Goal: Information Seeking & Learning: Learn about a topic

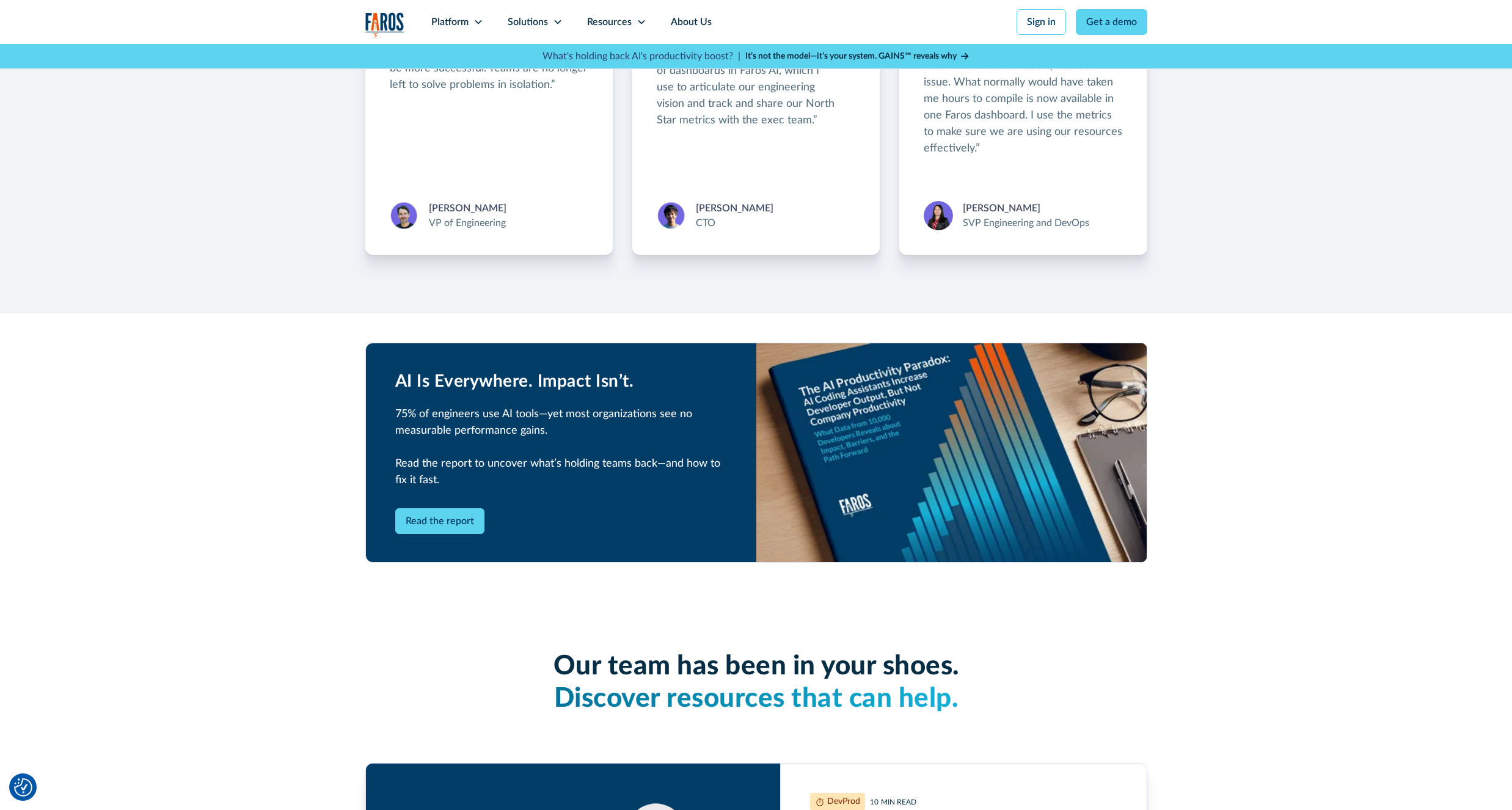
scroll to position [2273, 0]
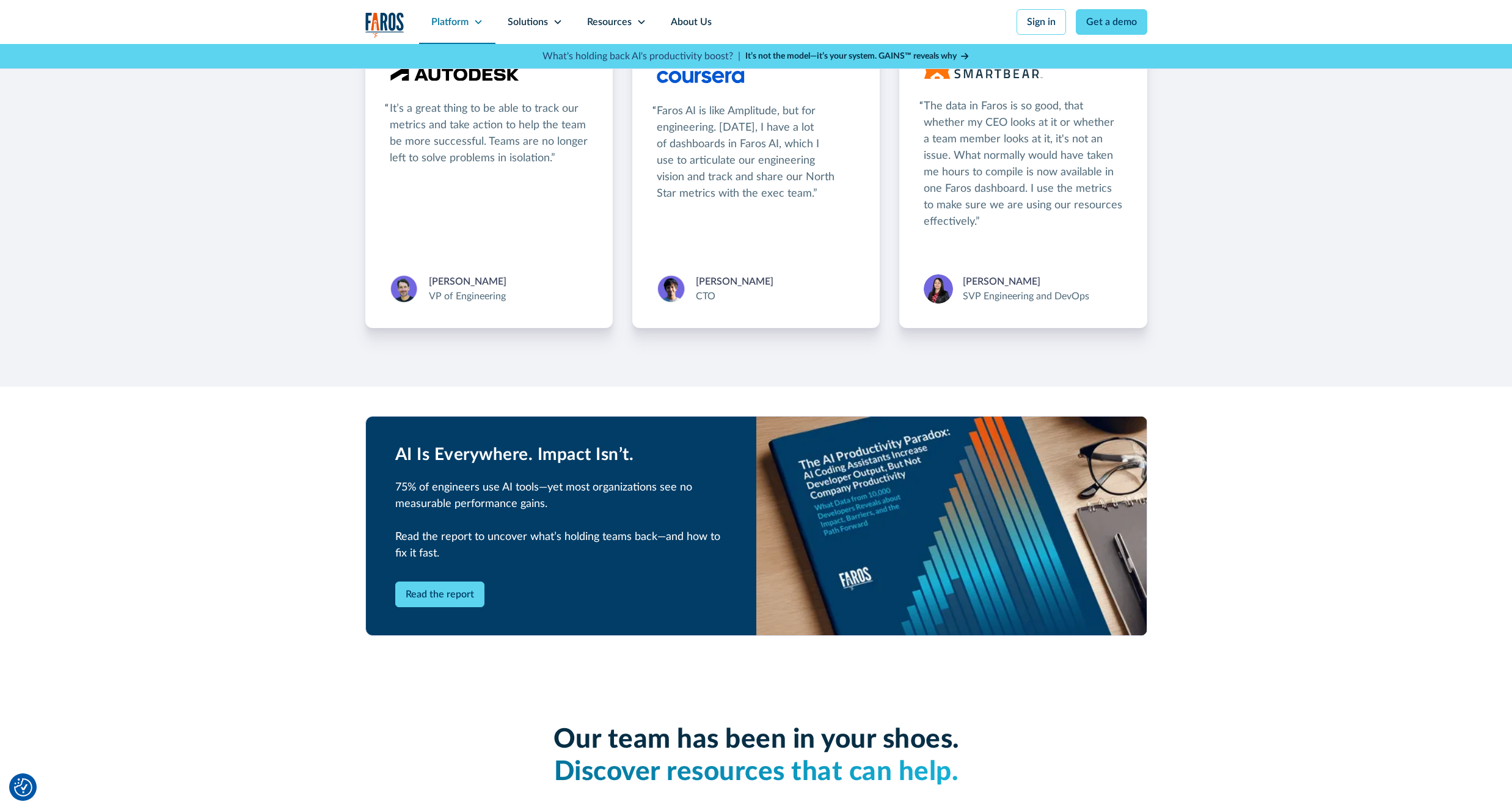
click at [457, 25] on div "Platform" at bounding box center [449, 22] width 37 height 15
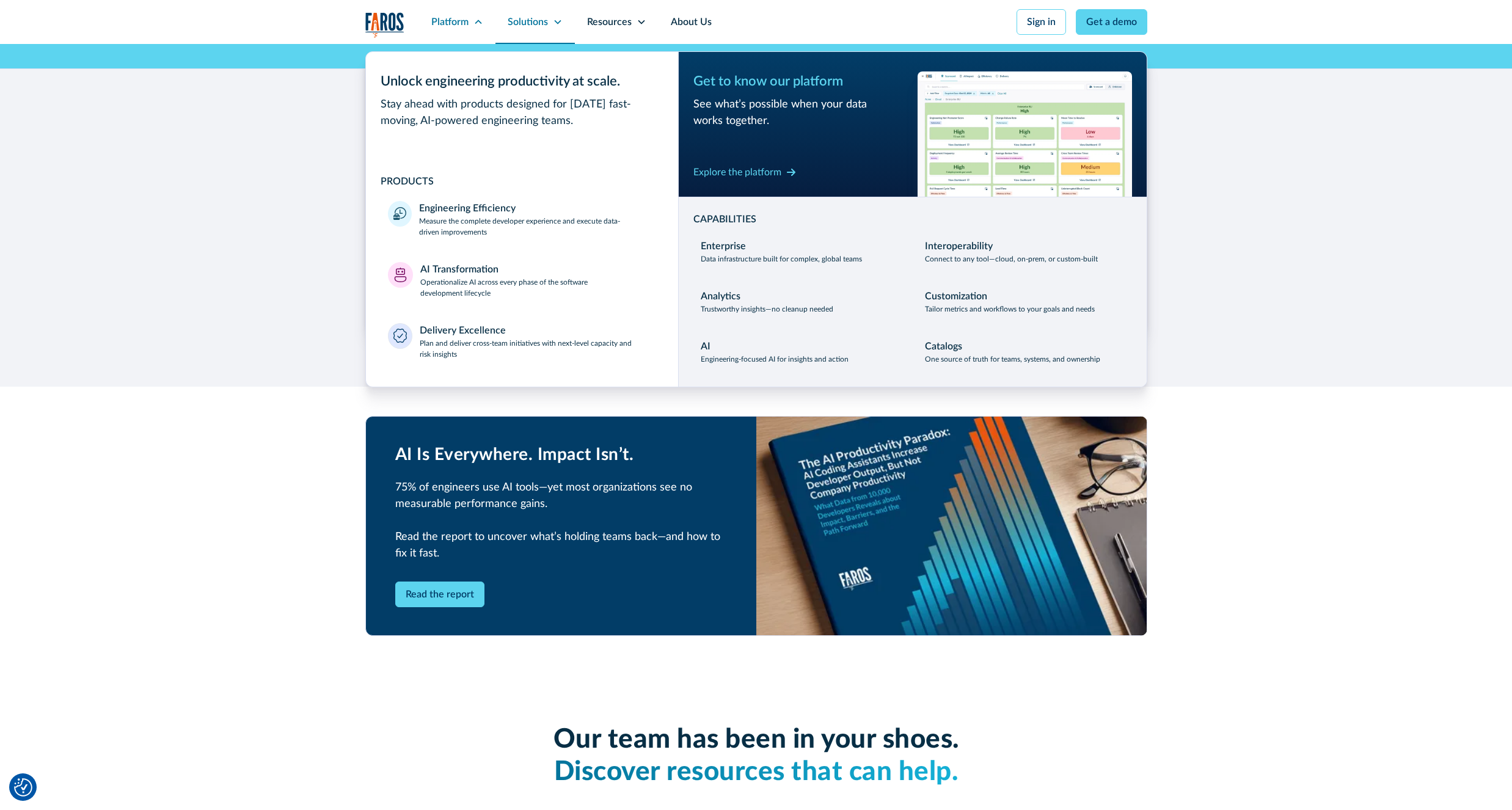
click at [518, 28] on div "Solutions" at bounding box center [527, 22] width 40 height 15
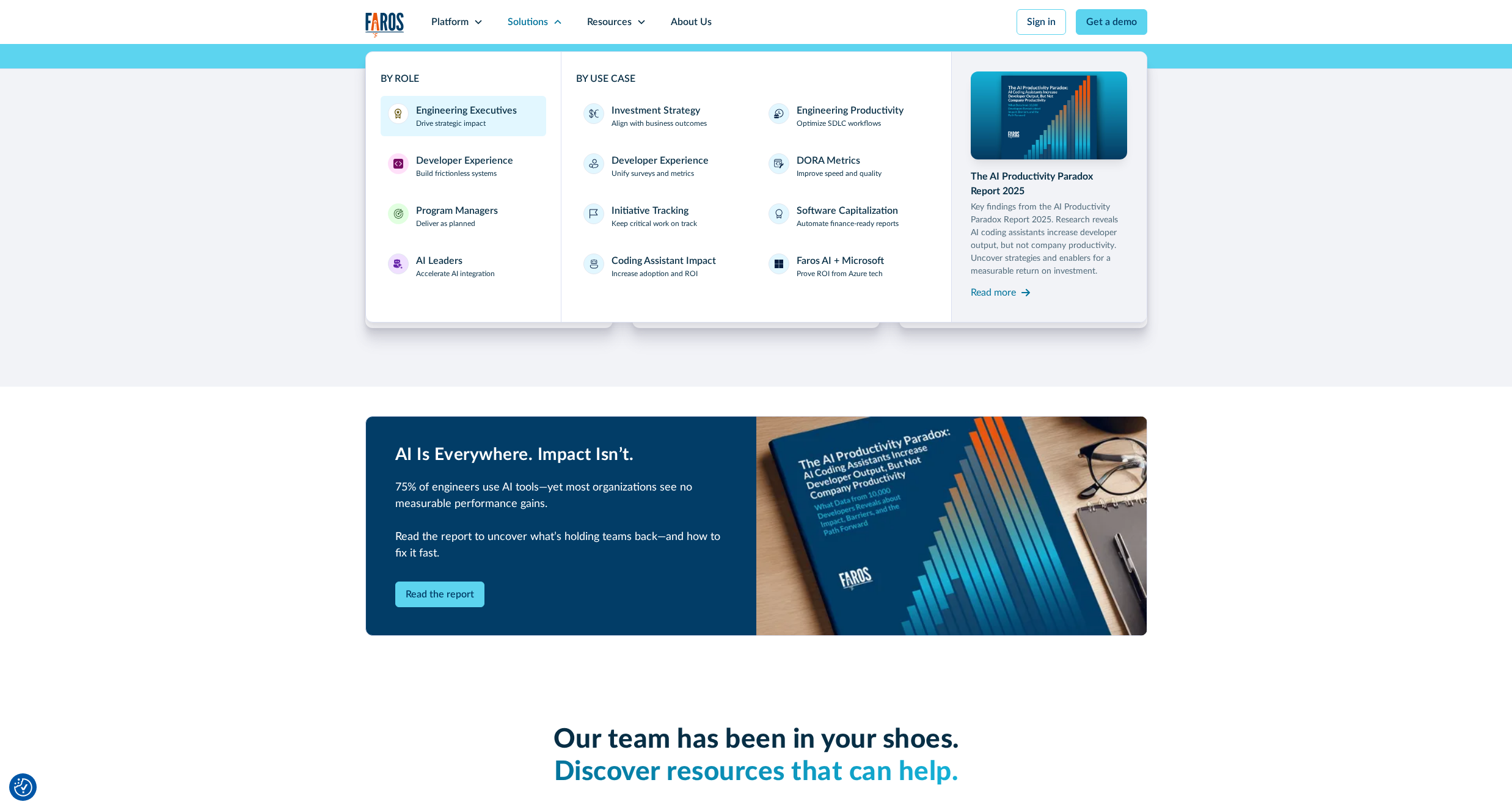
click at [457, 119] on p "Drive strategic impact" at bounding box center [451, 123] width 70 height 11
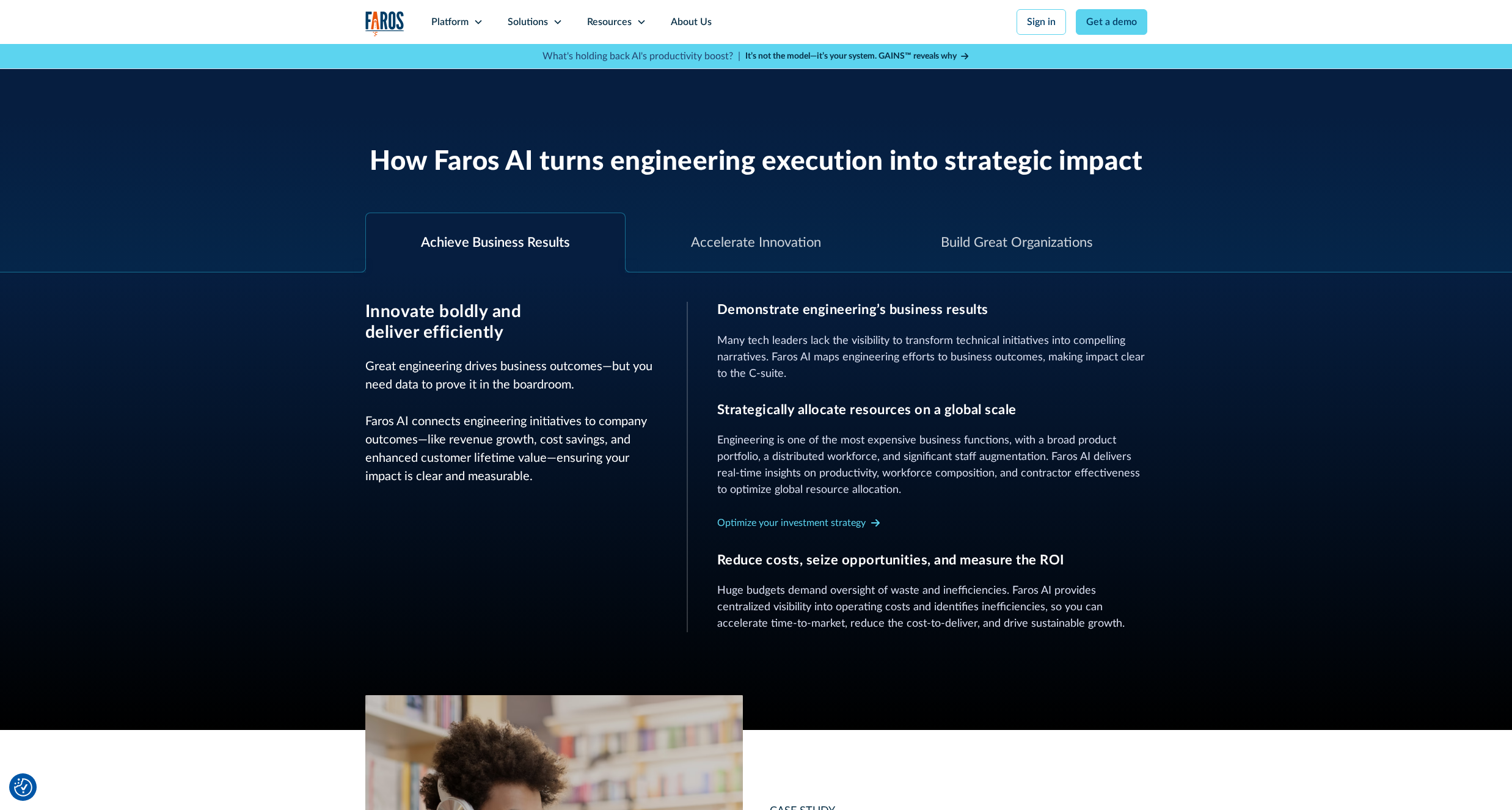
scroll to position [293, 0]
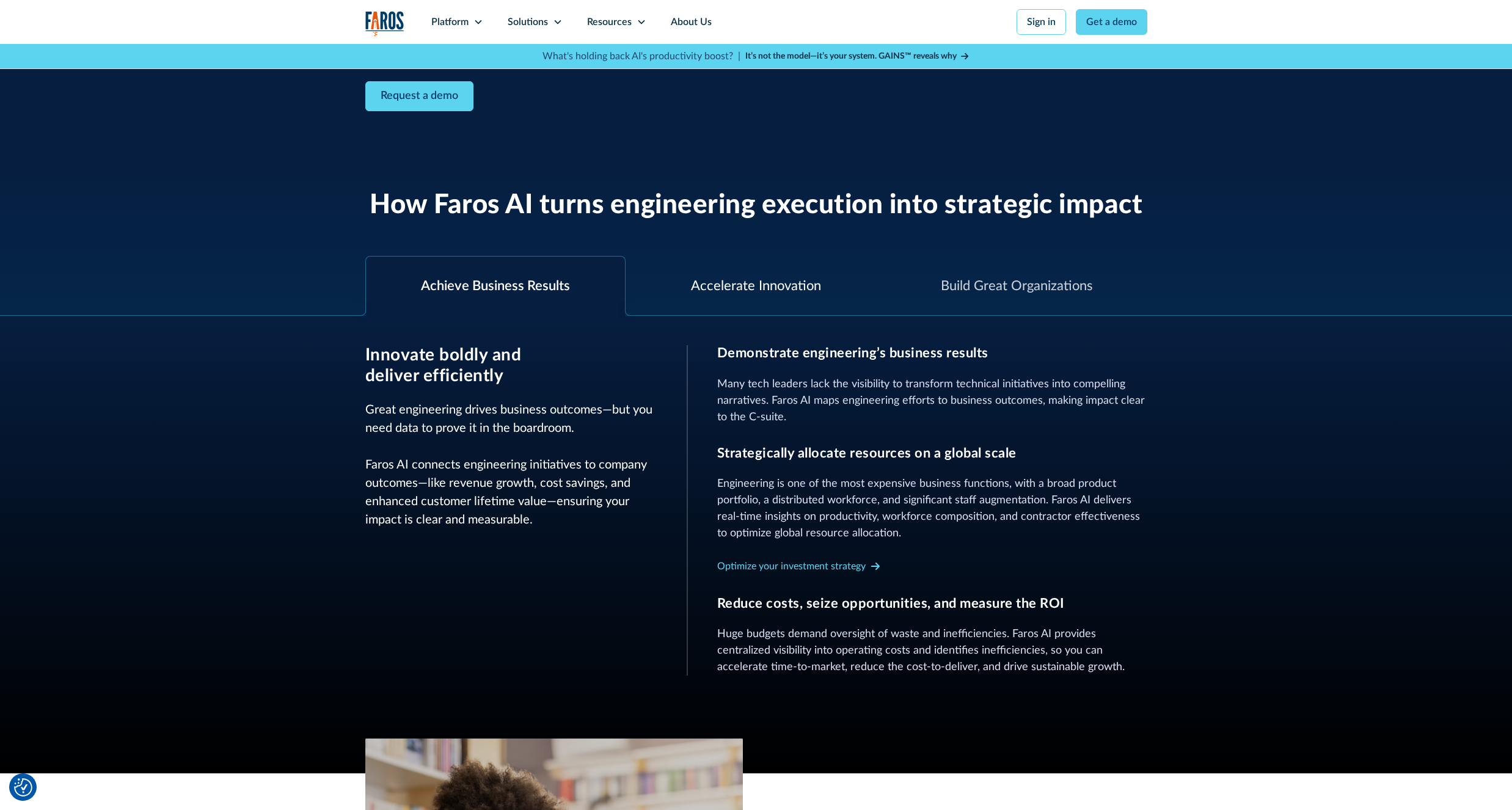
click at [728, 286] on div "Accelerate Innovation" at bounding box center [756, 286] width 130 height 20
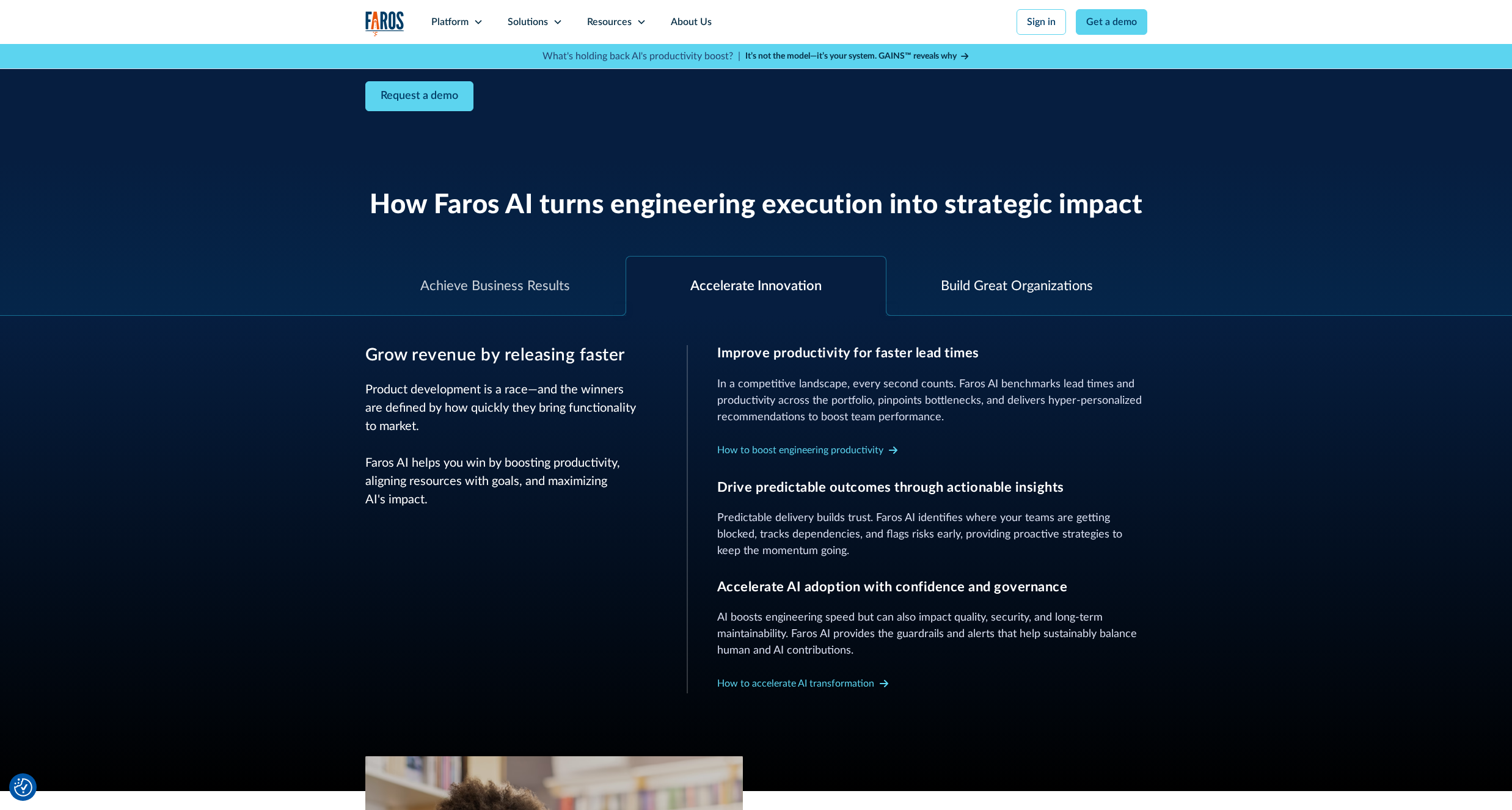
click at [1019, 292] on div "Build Great Organizations" at bounding box center [1016, 286] width 152 height 20
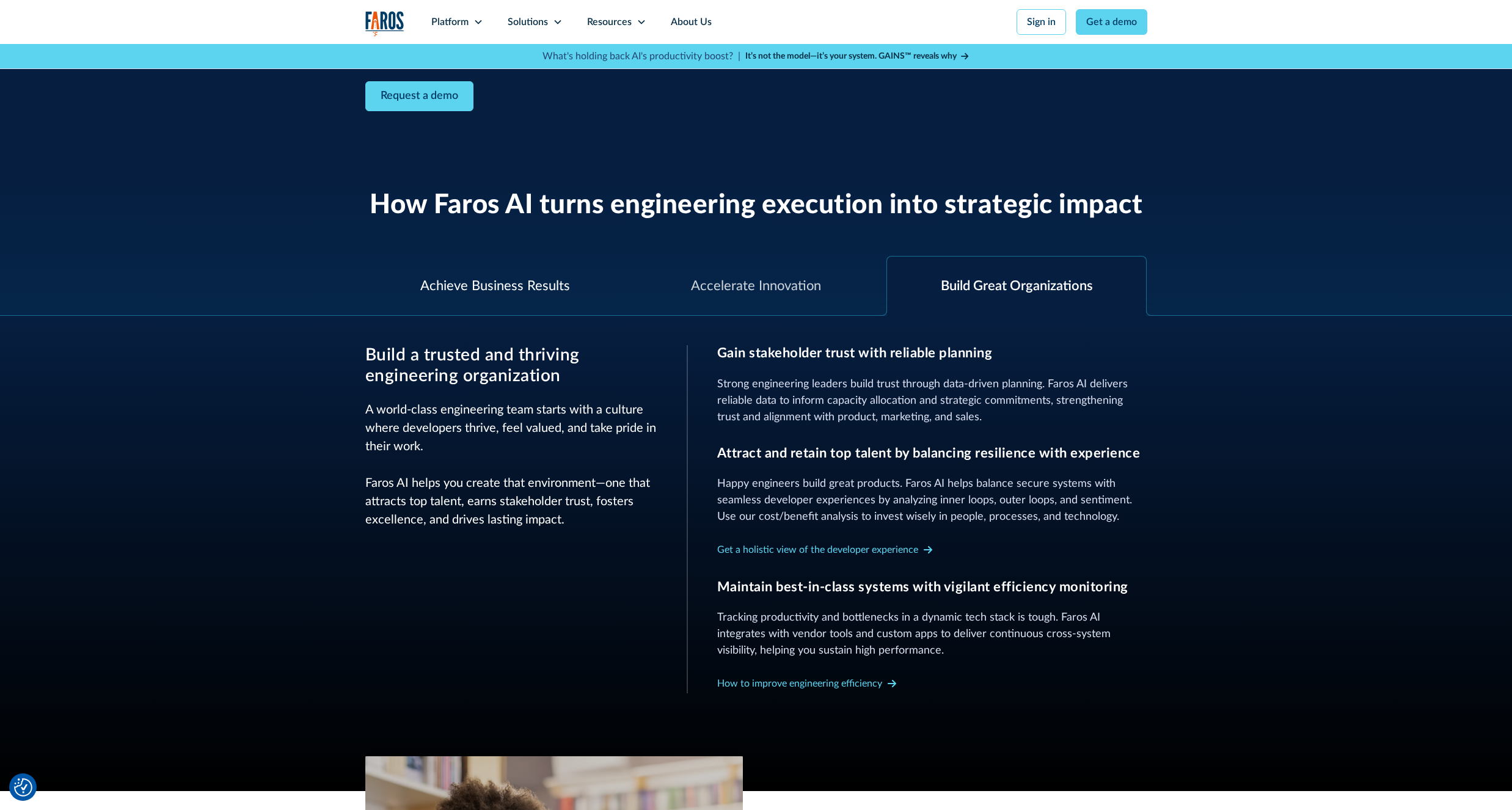
click at [445, 290] on div "Achieve Business Results" at bounding box center [495, 286] width 150 height 20
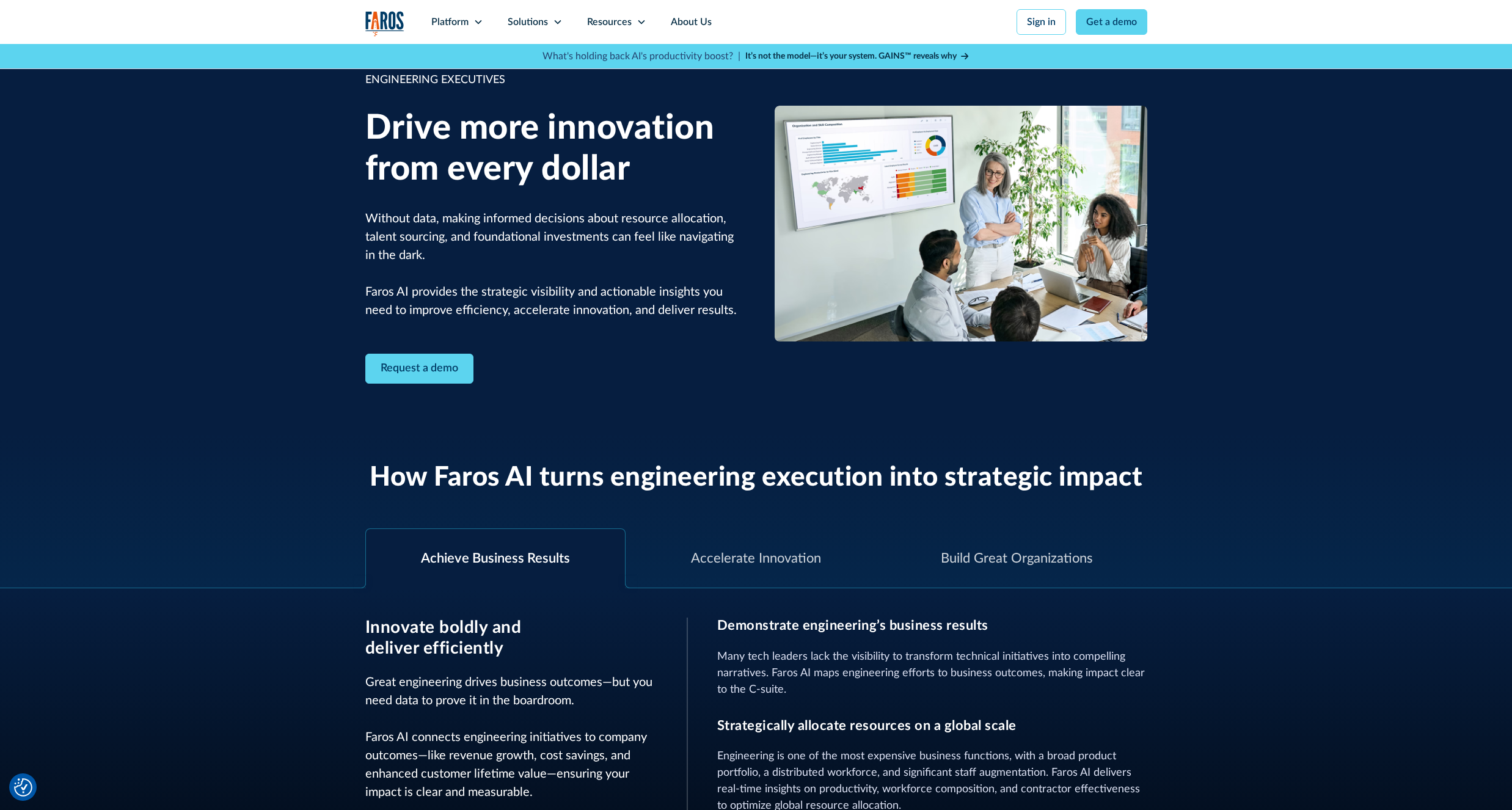
scroll to position [0, 0]
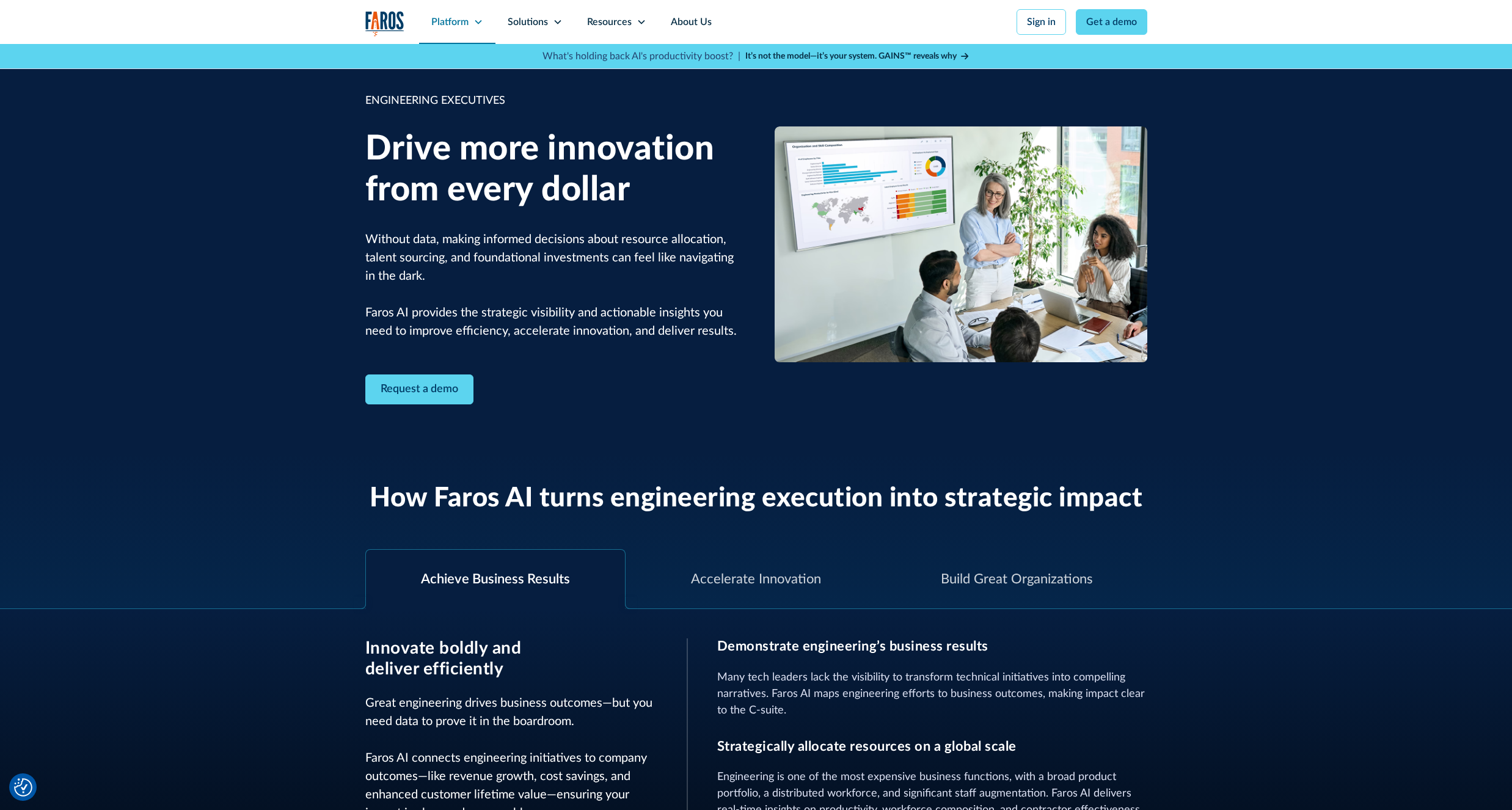
click at [444, 21] on div "Platform" at bounding box center [449, 22] width 37 height 15
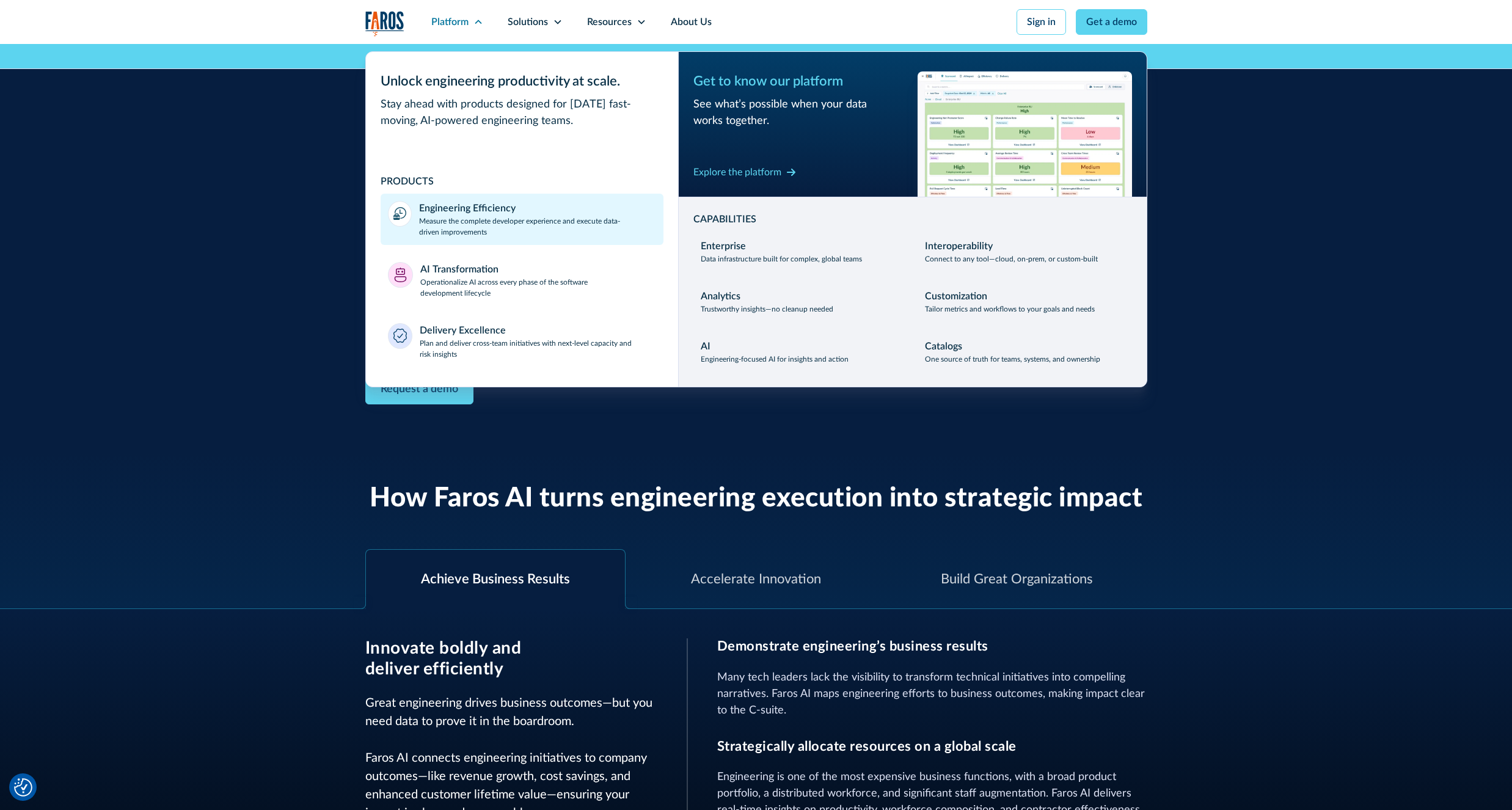
click at [482, 230] on p "Measure the complete developer experience and execute data-driven improvements" at bounding box center [537, 226] width 237 height 22
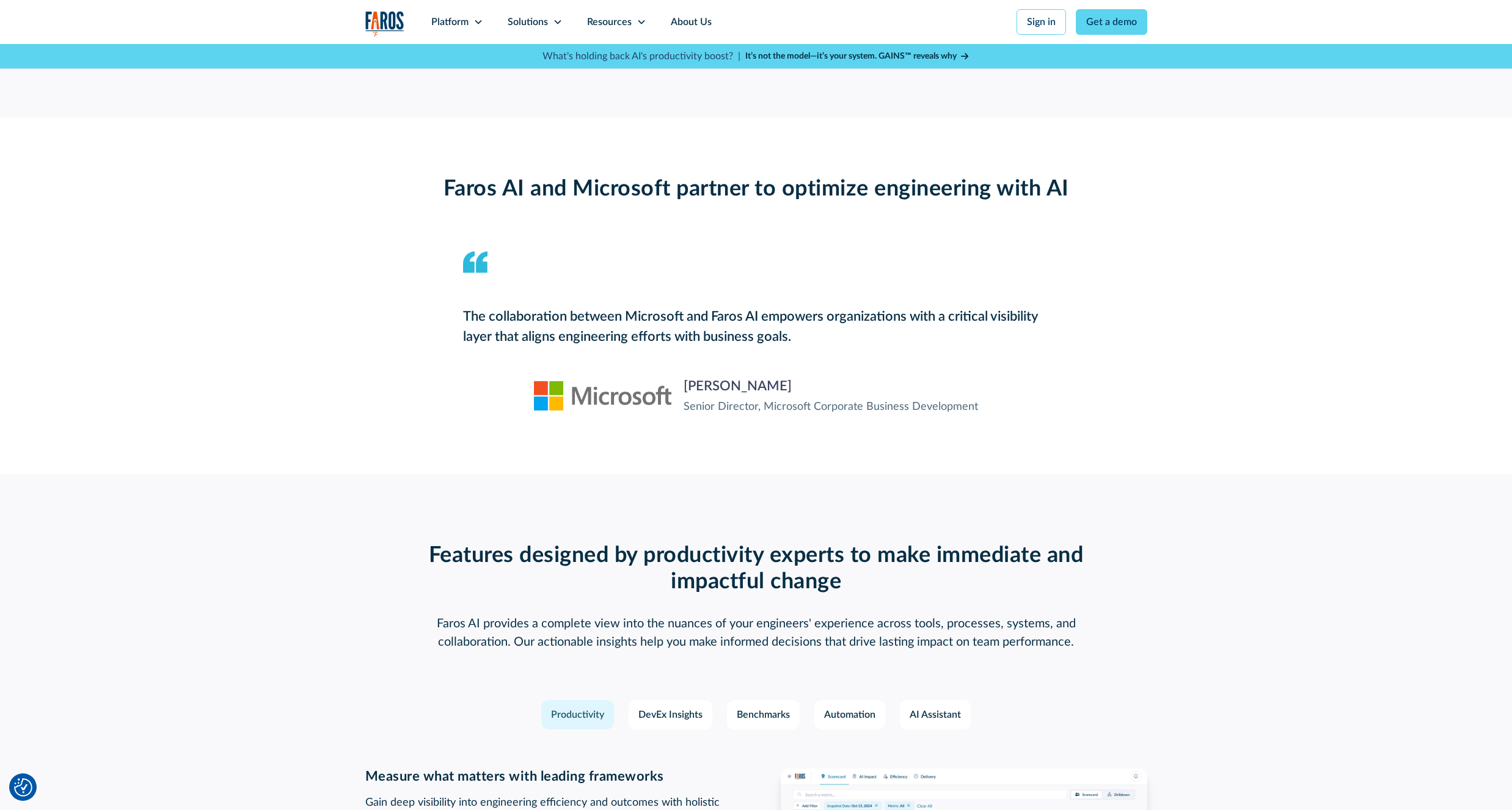
scroll to position [1686, 0]
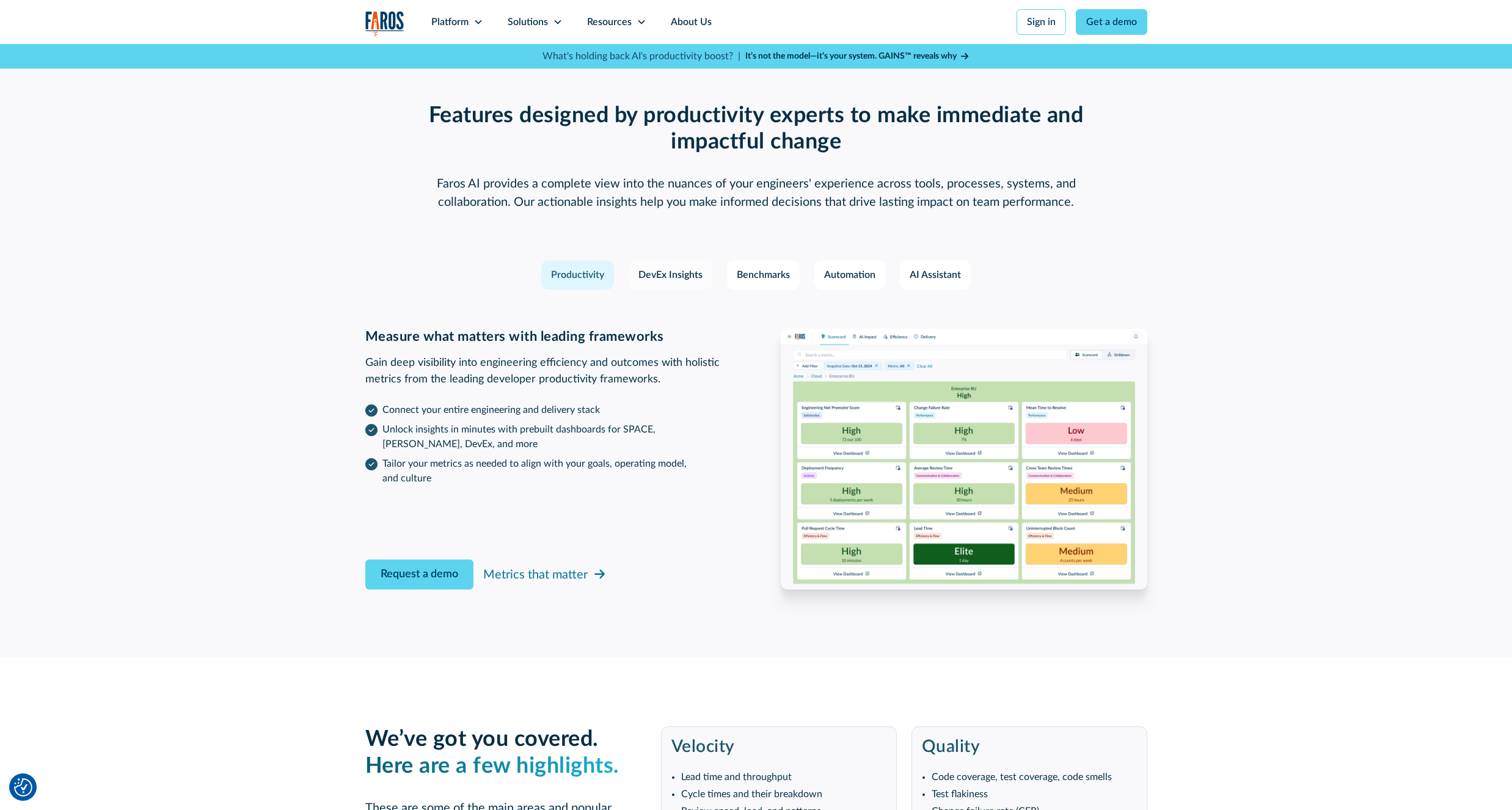
click at [677, 264] on link "DevEx Insights" at bounding box center [670, 275] width 84 height 29
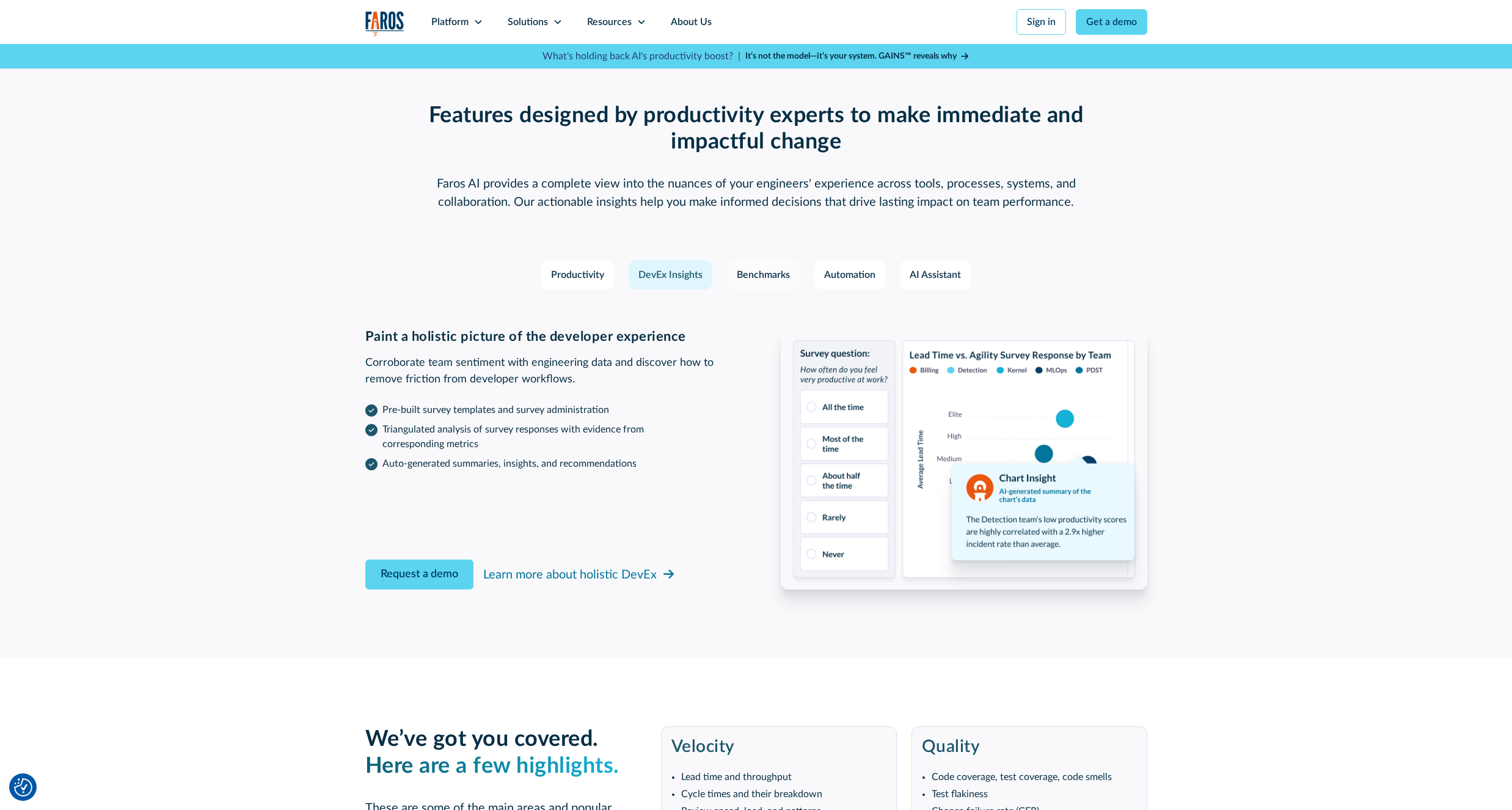
click at [780, 267] on link "Benchmarks" at bounding box center [763, 275] width 73 height 29
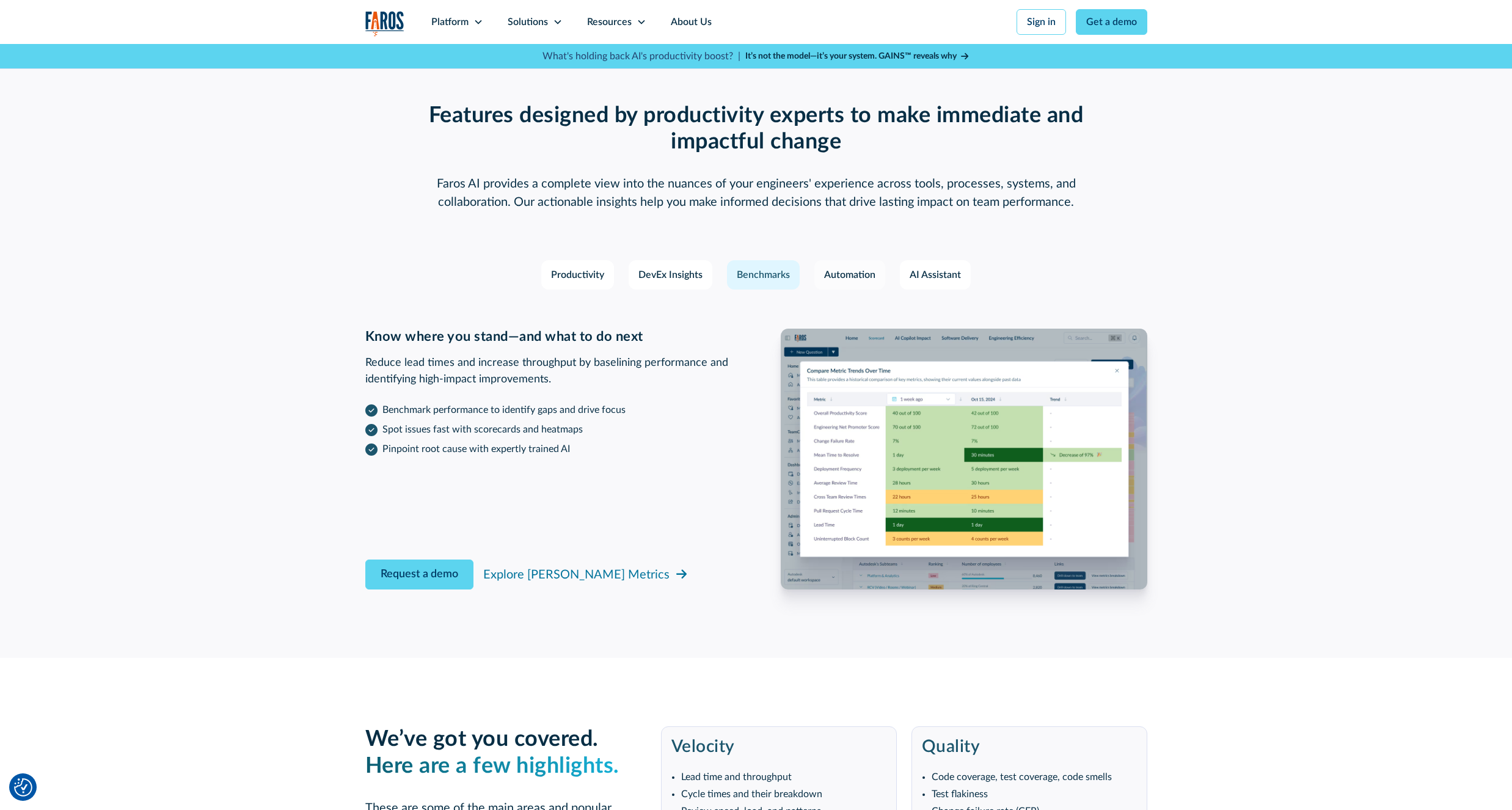
click at [841, 275] on div "Automation" at bounding box center [850, 275] width 51 height 15
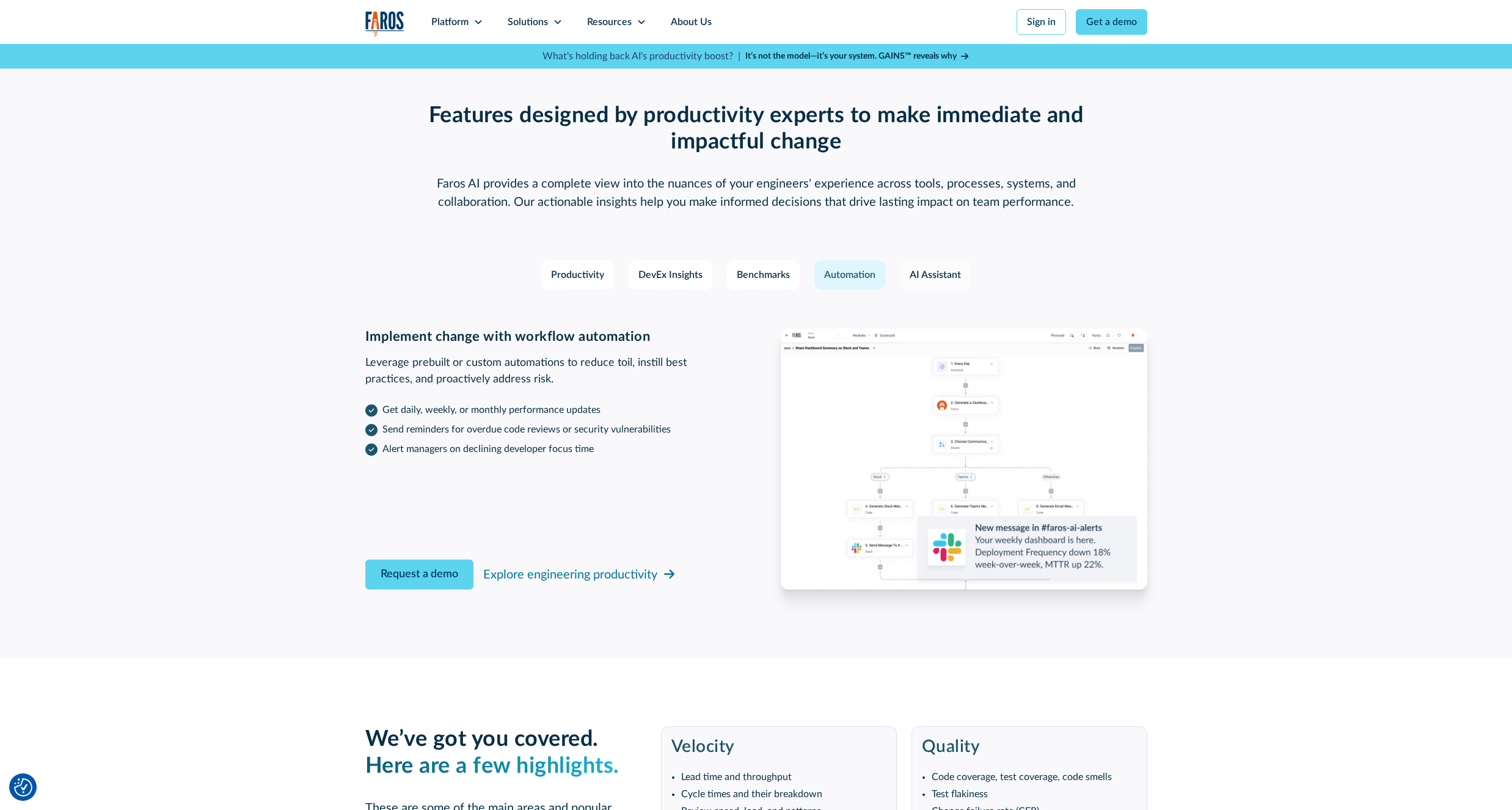
click at [940, 277] on div "AI Assistant" at bounding box center [935, 275] width 51 height 15
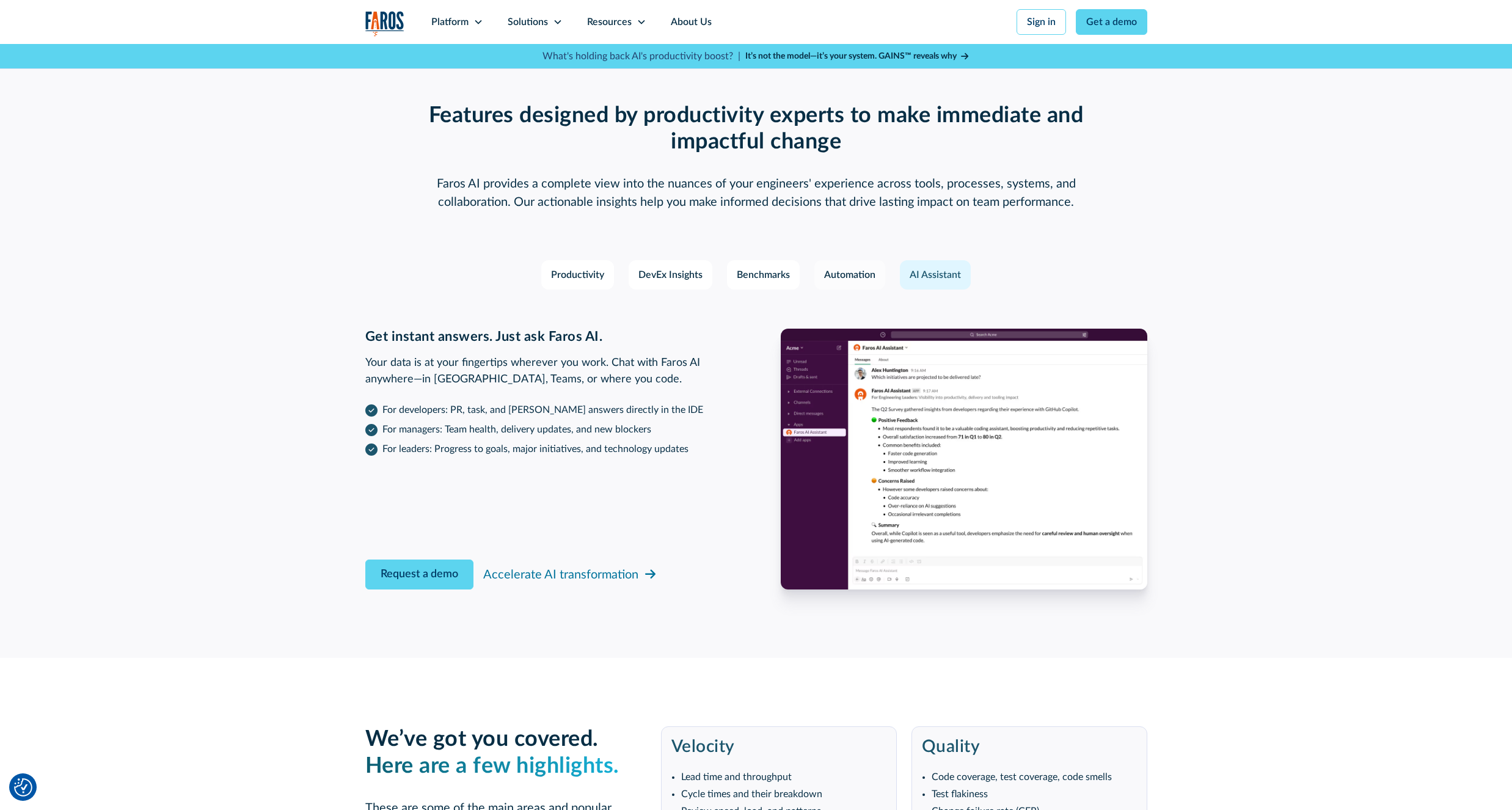
click at [863, 281] on div "Automation" at bounding box center [850, 275] width 51 height 15
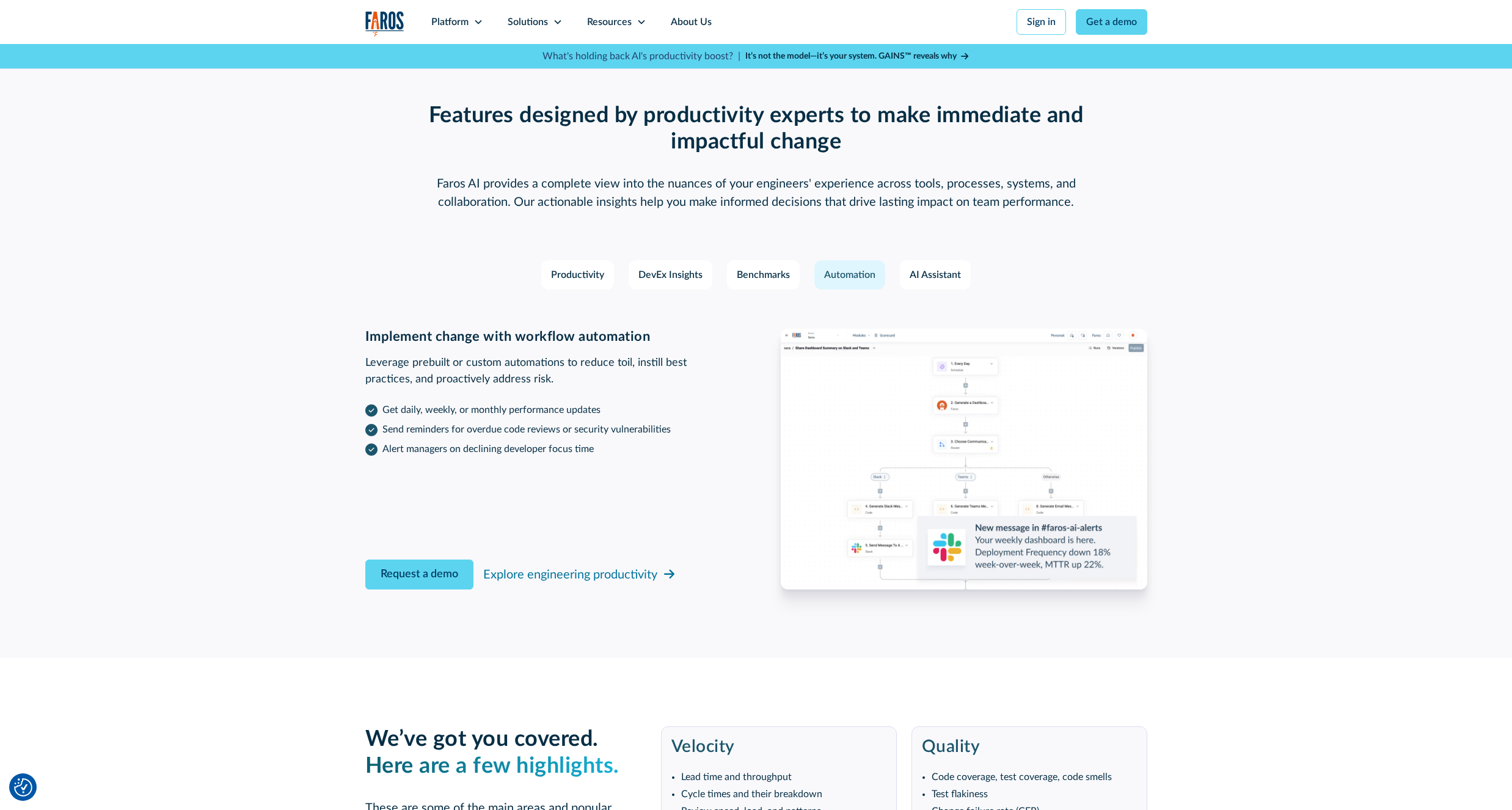
click at [812, 413] on img at bounding box center [964, 459] width 366 height 261
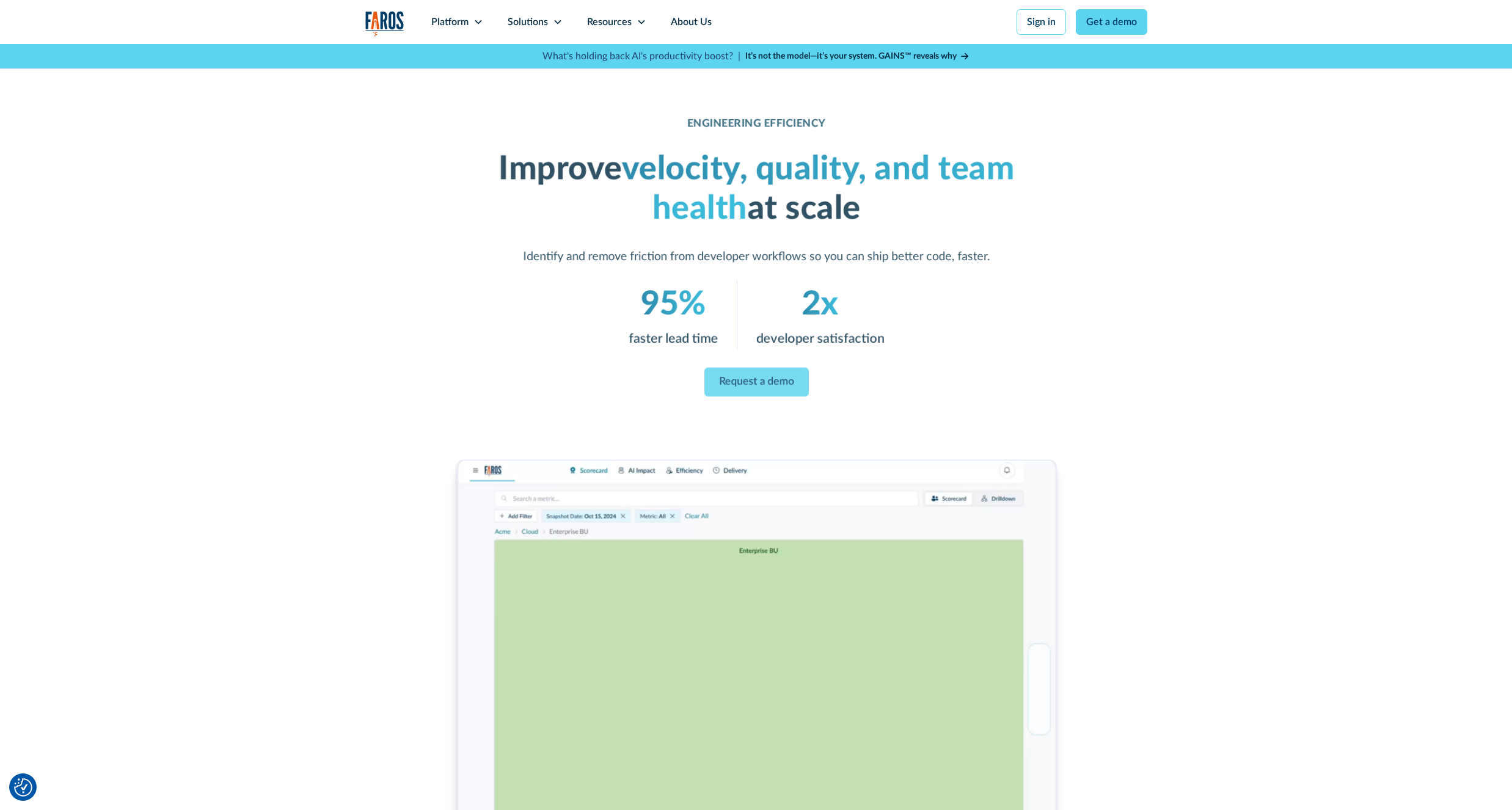
scroll to position [0, 0]
click at [470, 23] on div "Platform" at bounding box center [457, 22] width 77 height 44
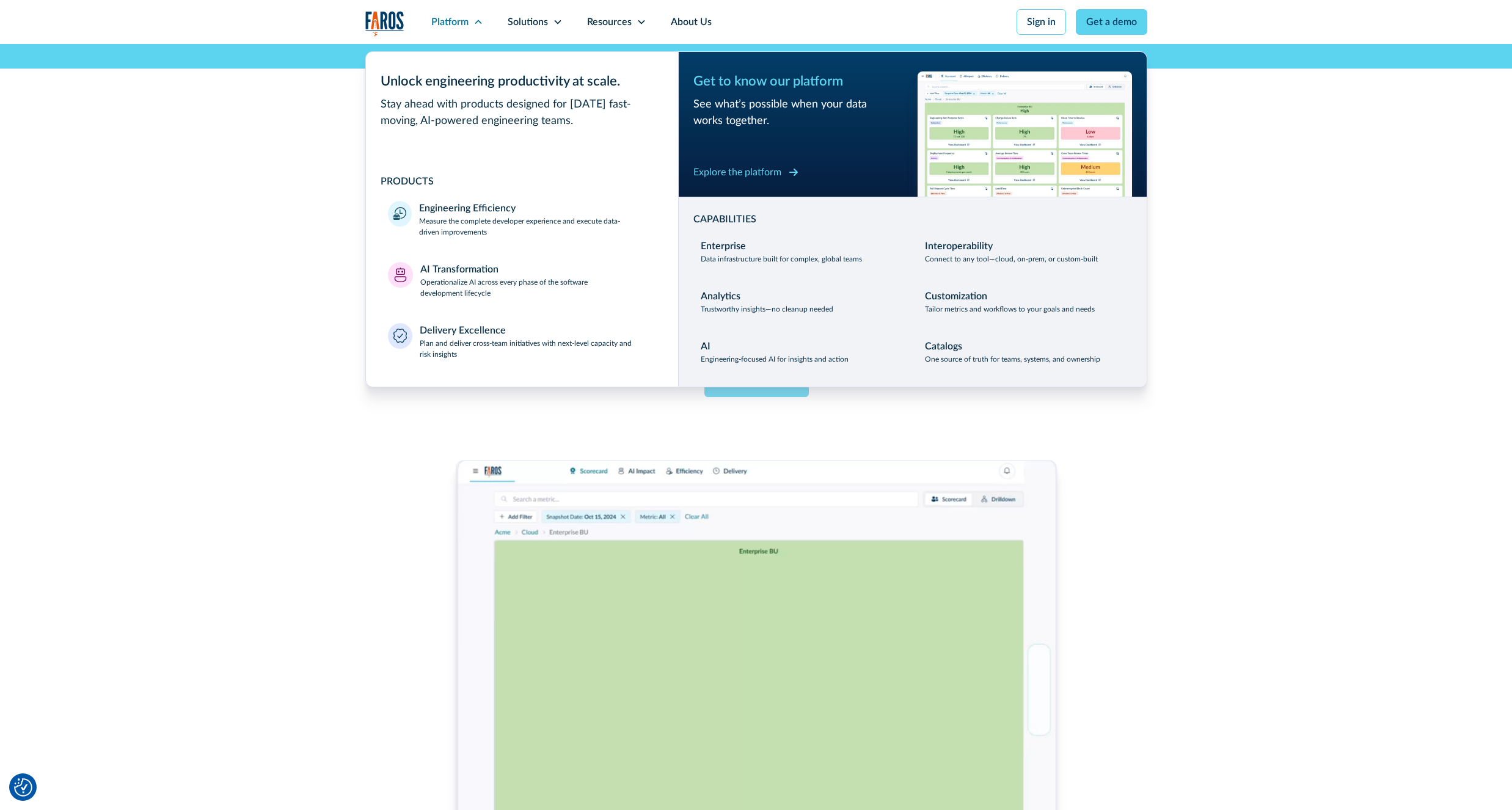
click at [744, 168] on div "Explore the platform" at bounding box center [737, 172] width 88 height 15
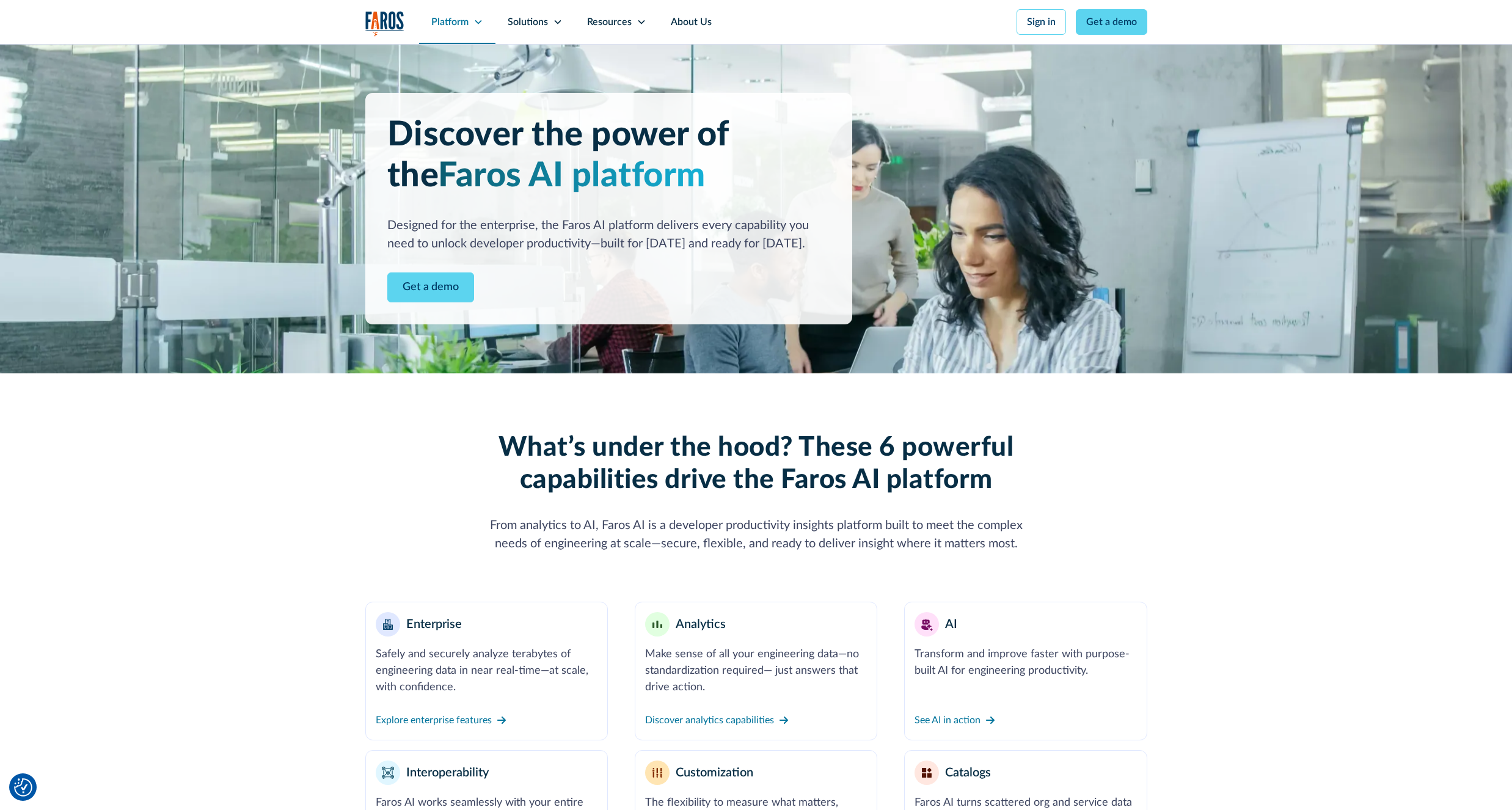
click at [459, 25] on div "Platform" at bounding box center [449, 22] width 37 height 15
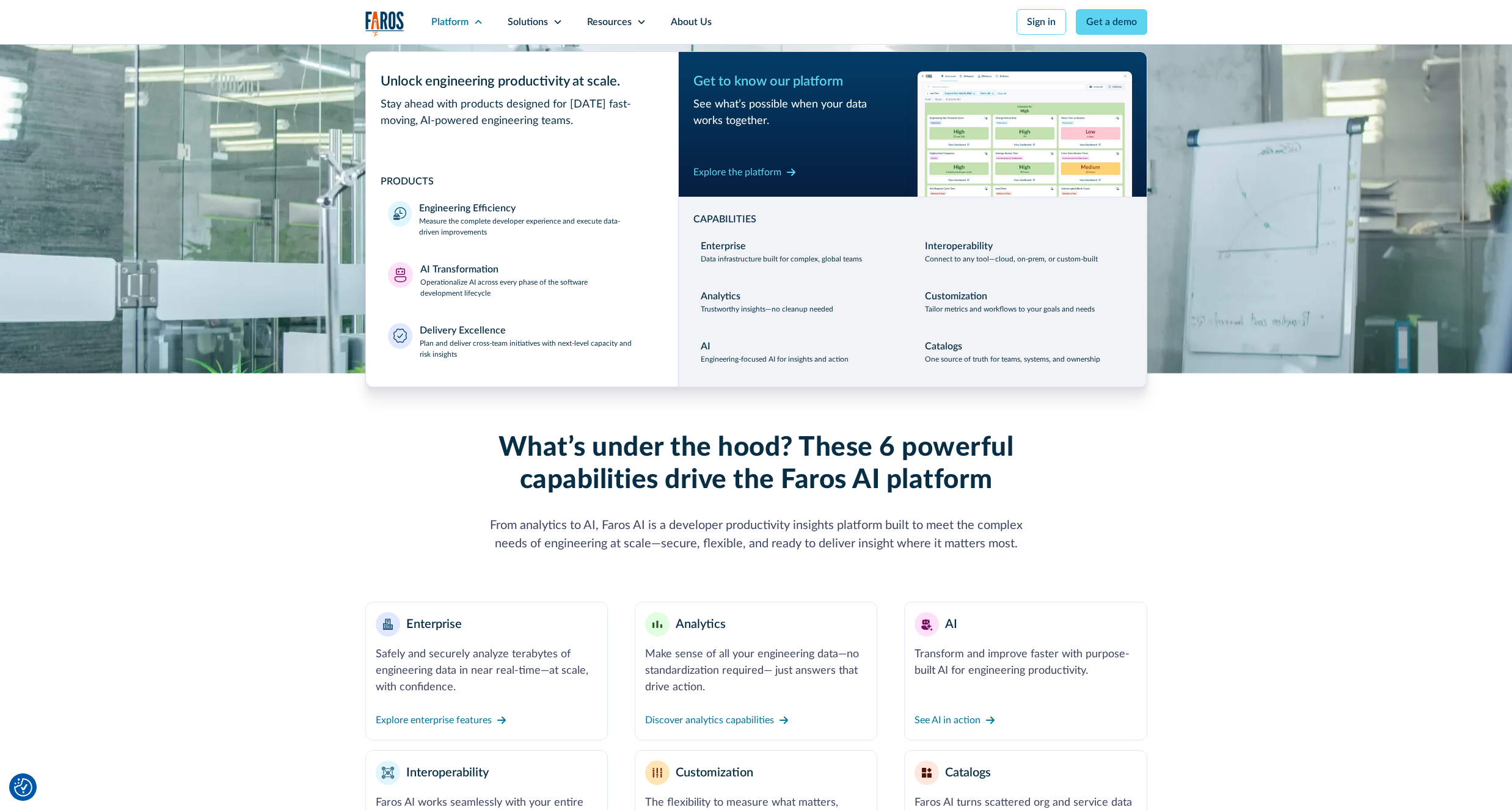
click at [394, 18] on img "home" at bounding box center [384, 24] width 39 height 25
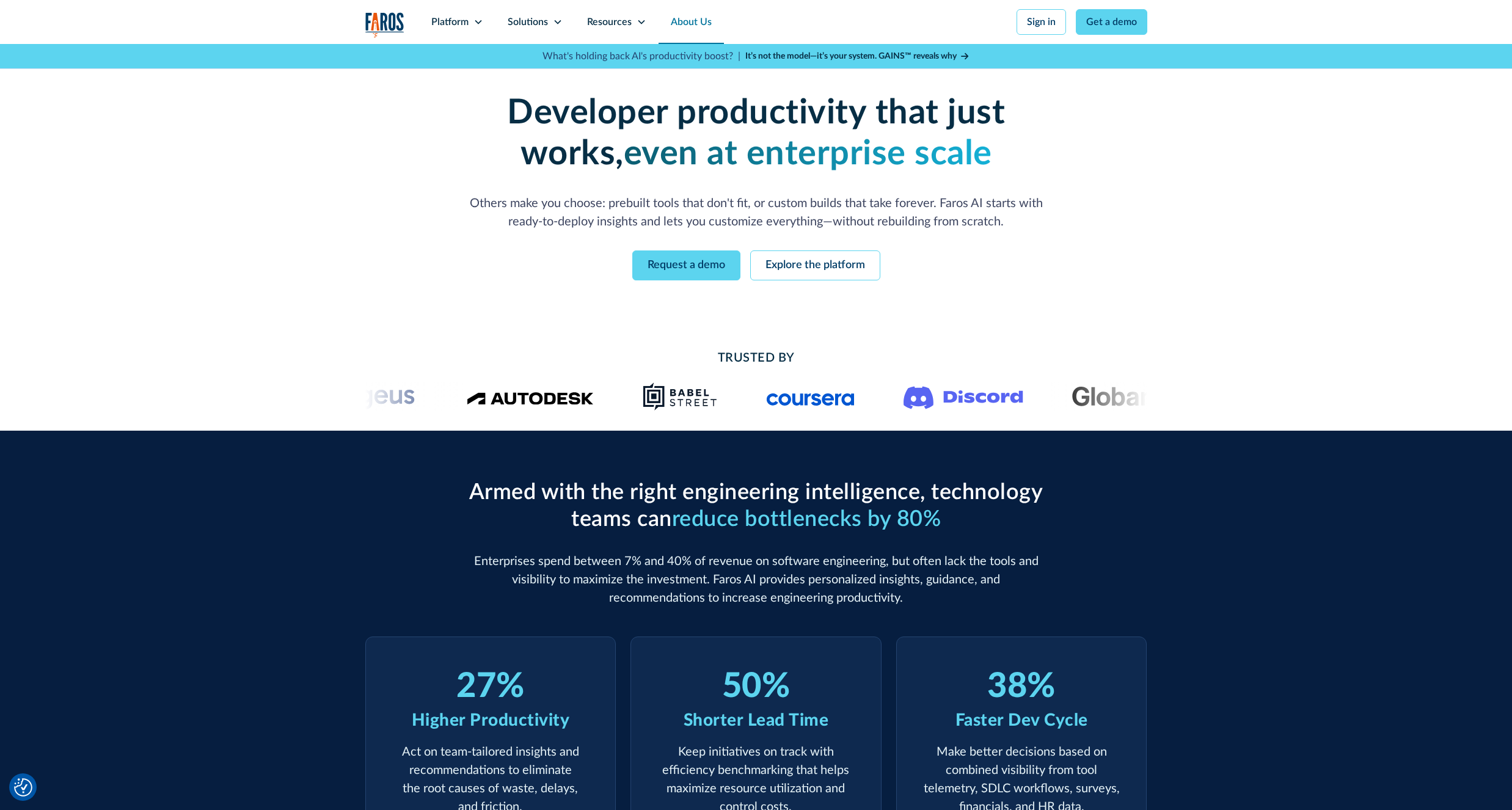
click at [687, 25] on link "About Us" at bounding box center [691, 22] width 65 height 44
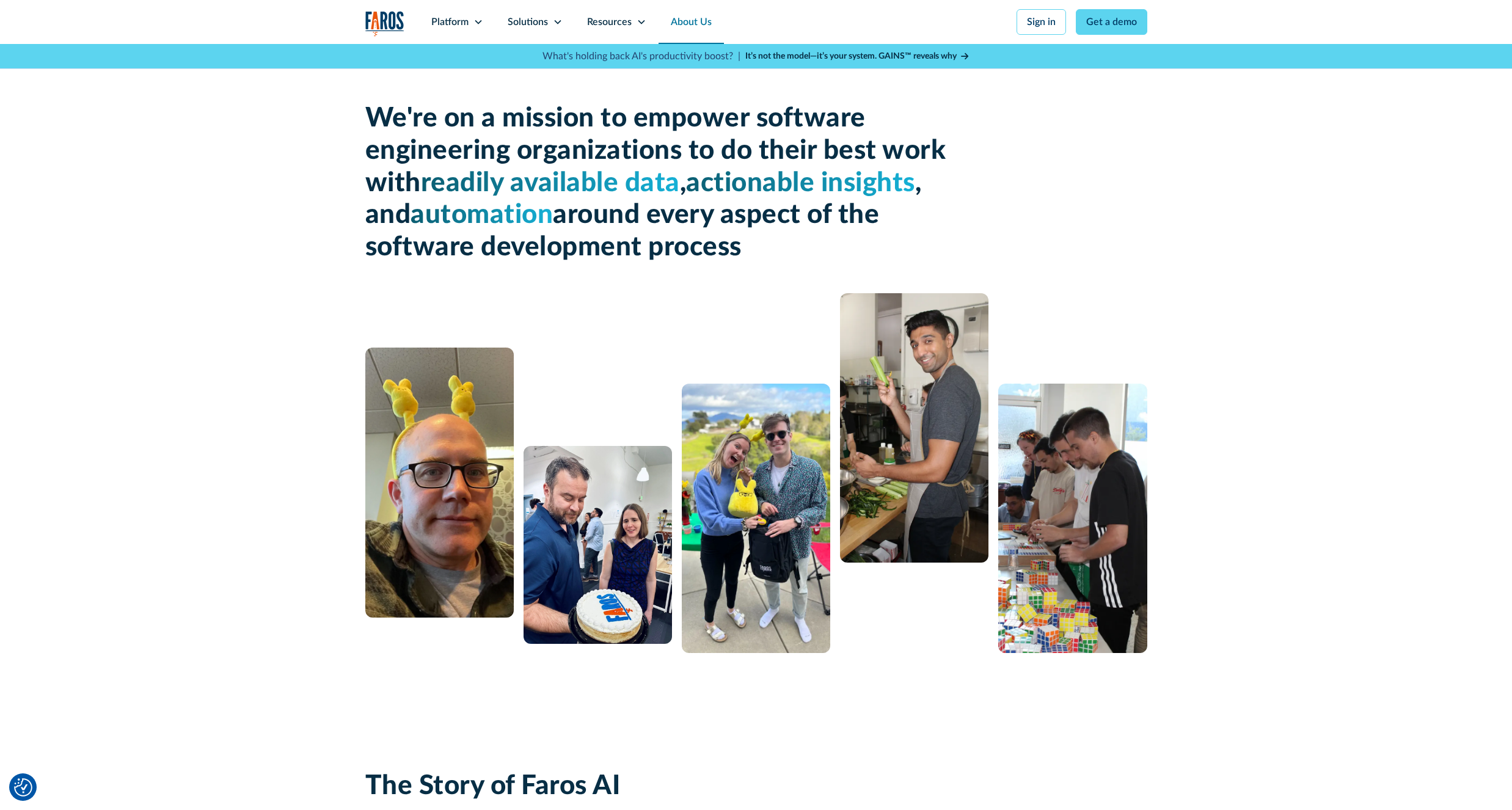
click at [385, 16] on img "home" at bounding box center [384, 24] width 39 height 25
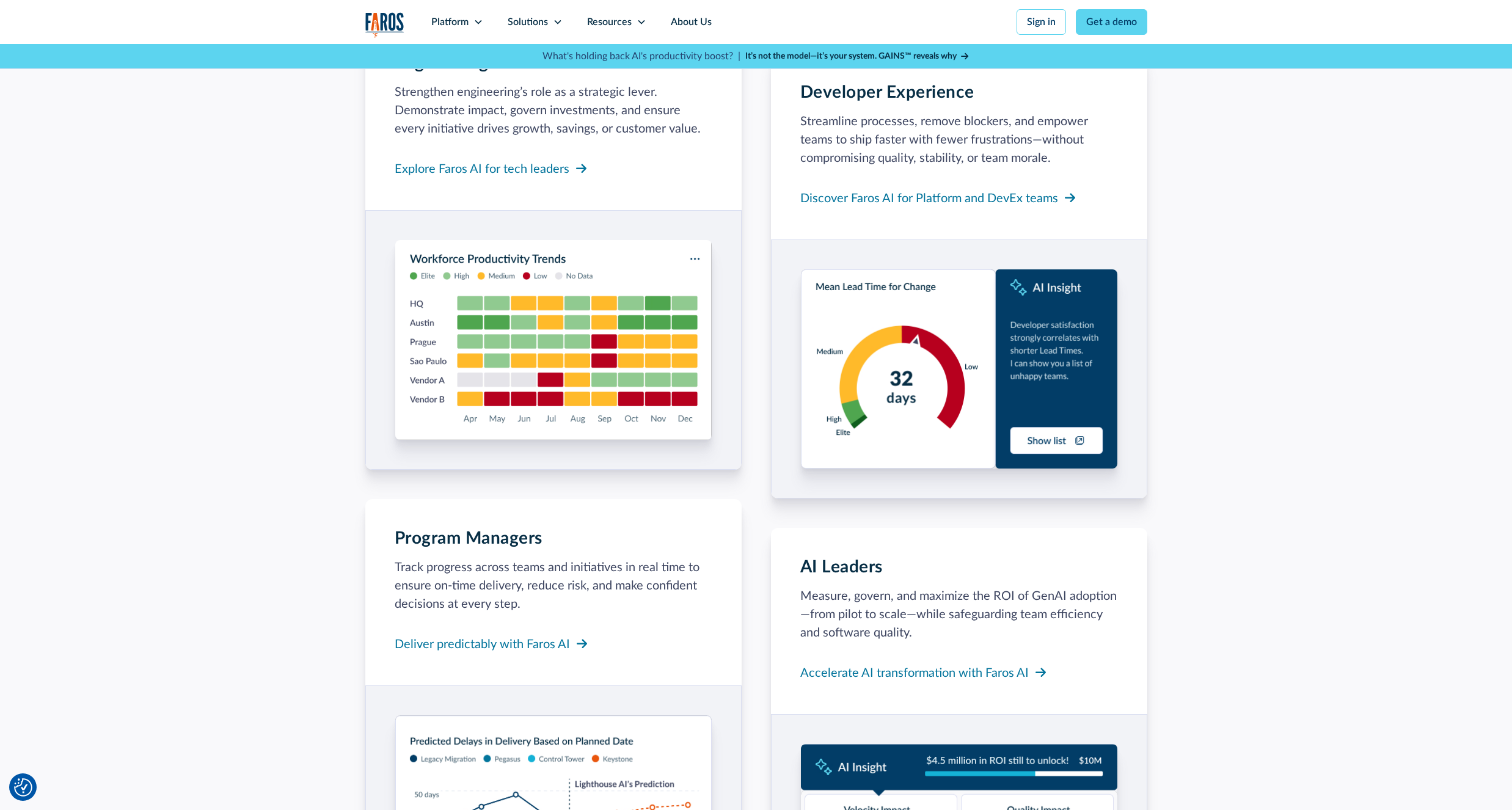
scroll to position [1027, 0]
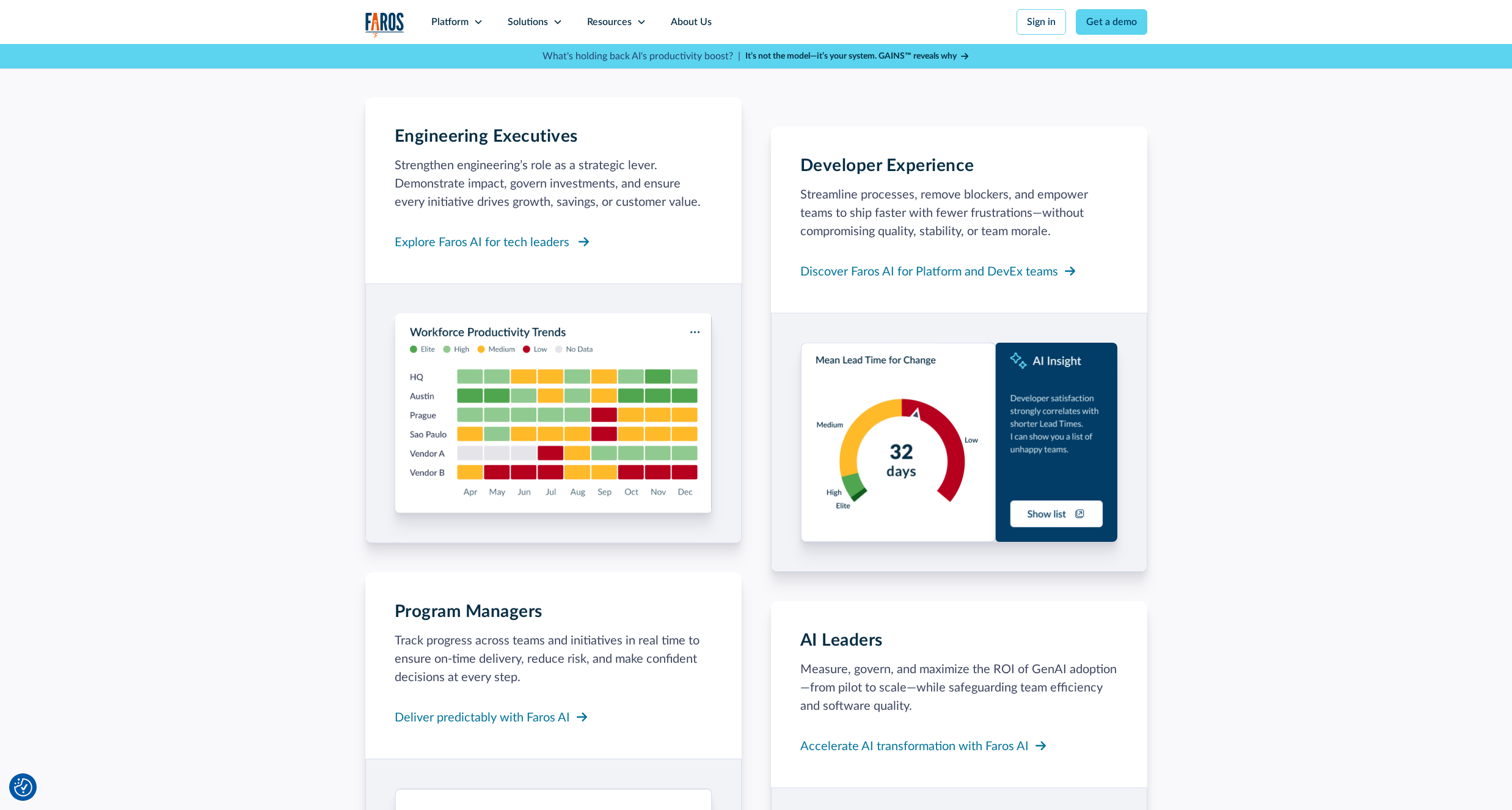
click at [496, 242] on div "Explore Faros AI for tech leaders" at bounding box center [482, 243] width 175 height 18
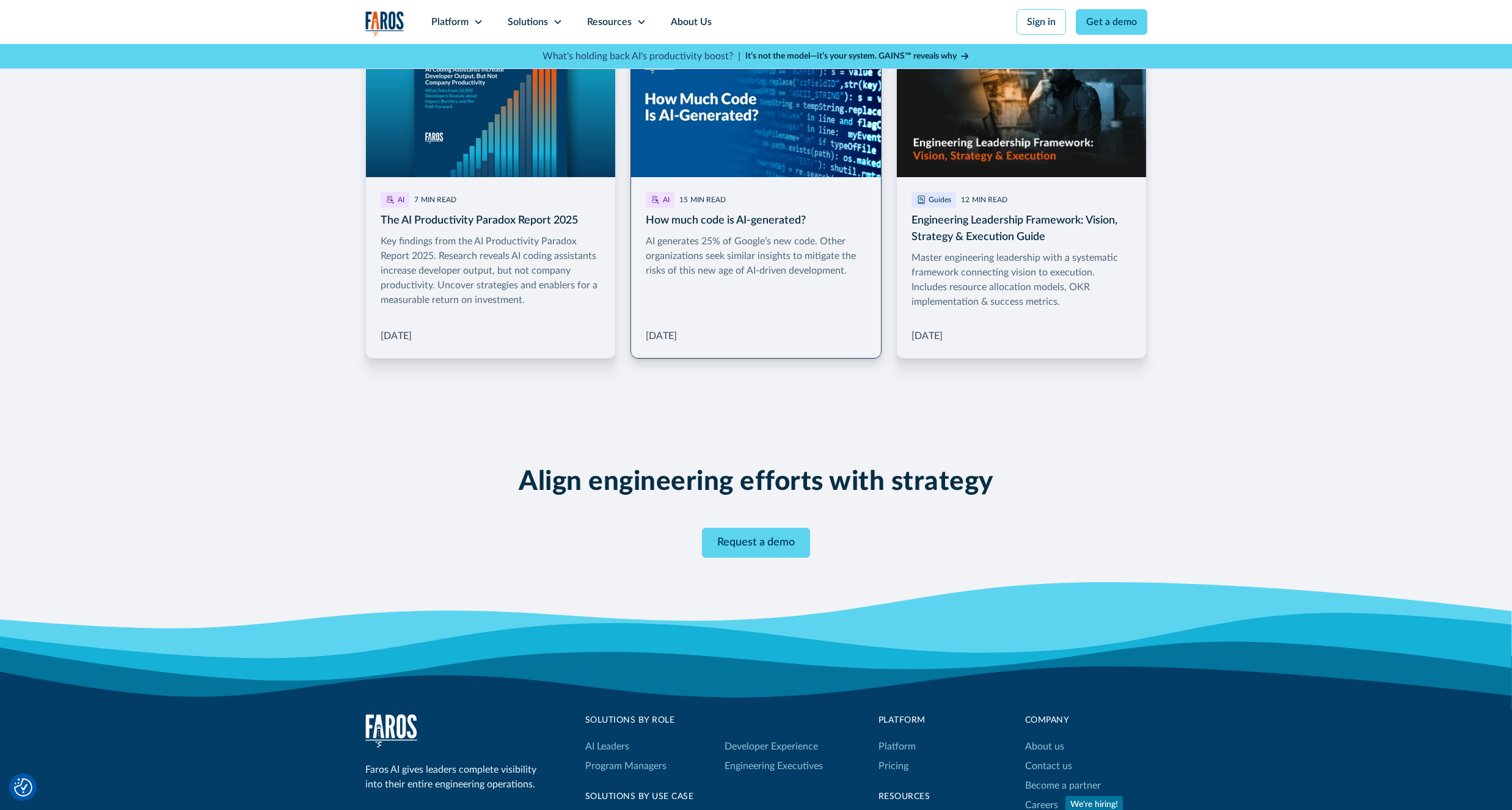
scroll to position [2053, 0]
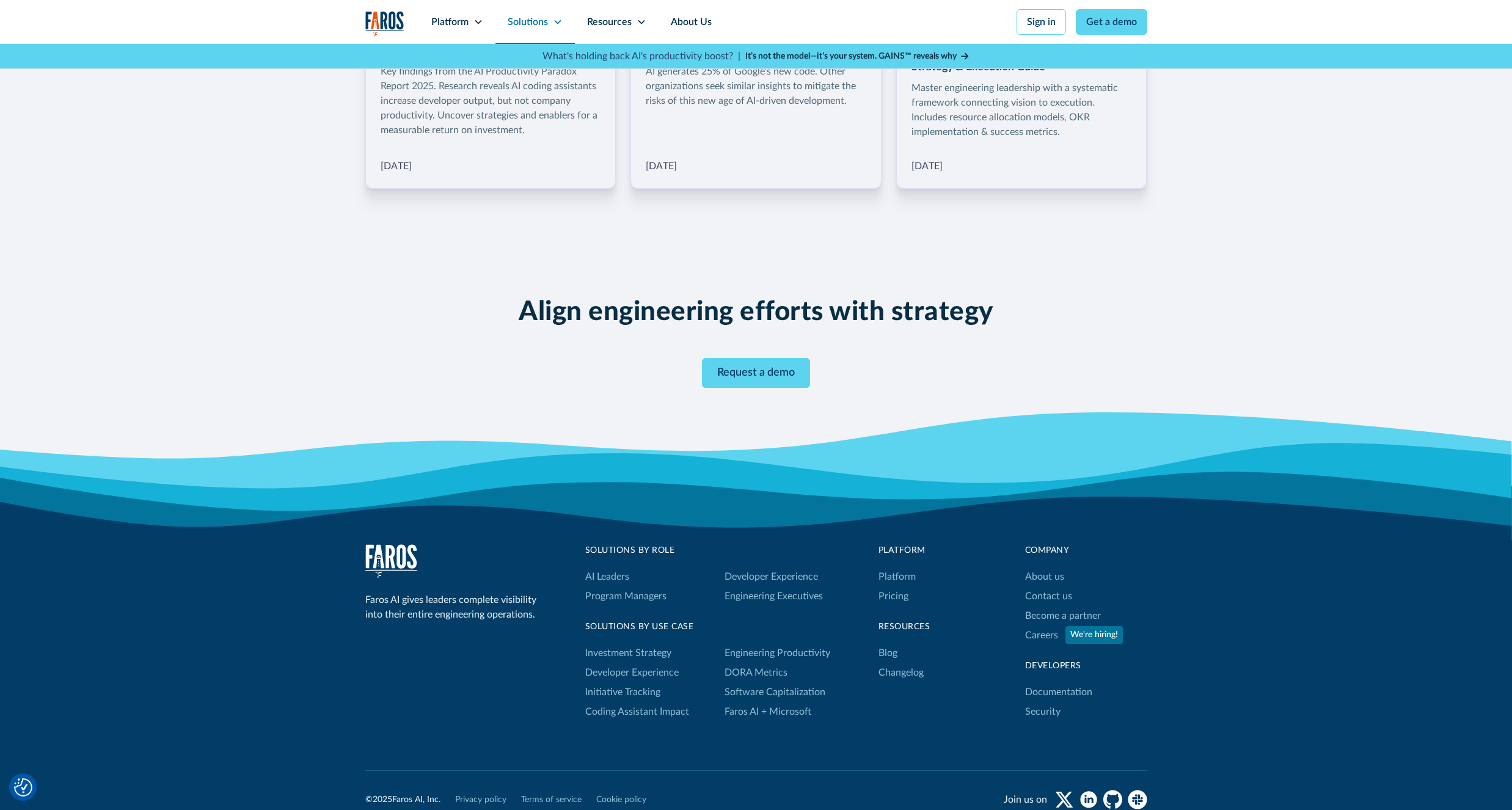
click at [512, 20] on div "Solutions" at bounding box center [527, 22] width 40 height 15
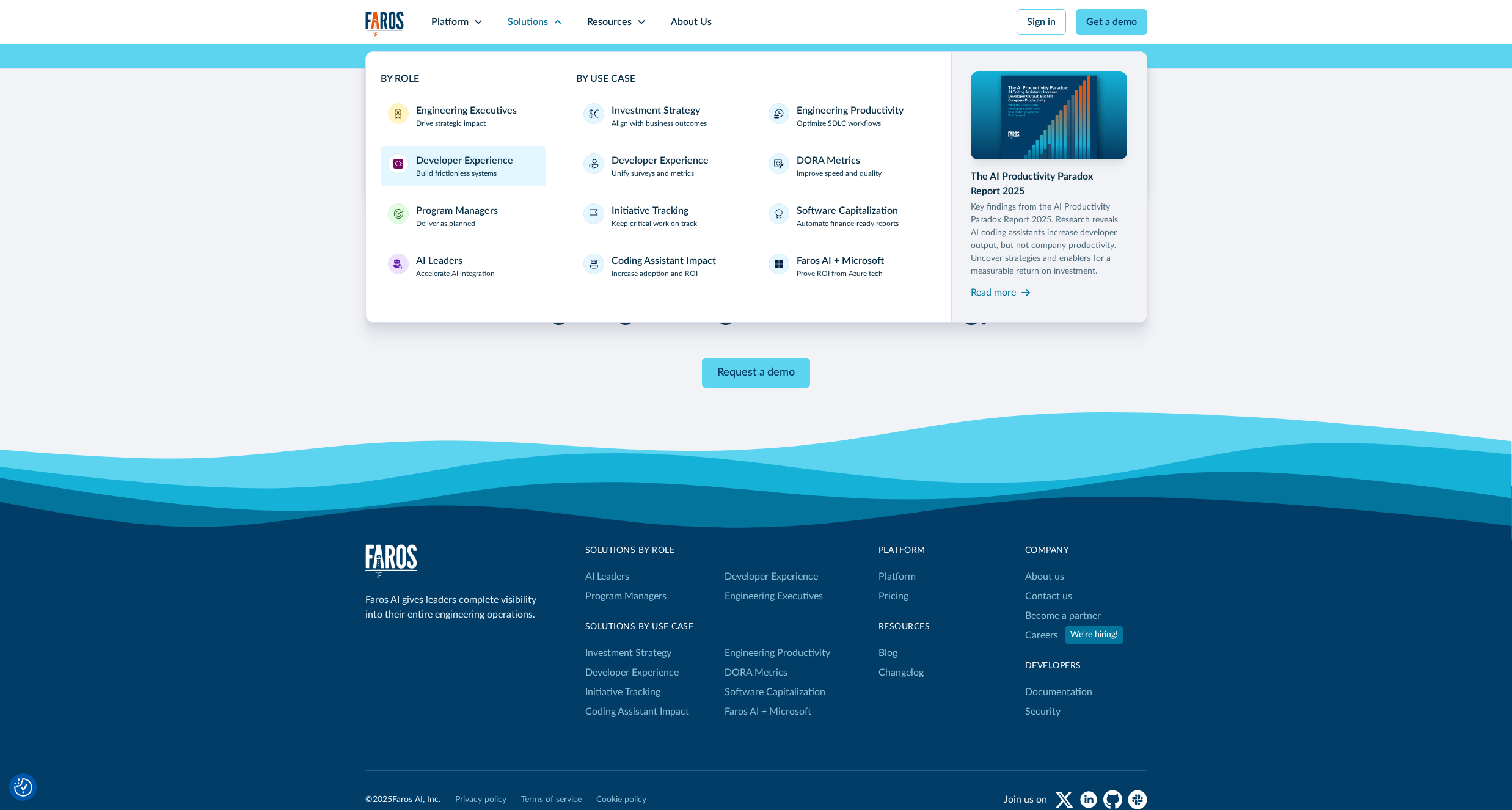
click at [501, 159] on div "Developer Experience" at bounding box center [464, 160] width 97 height 15
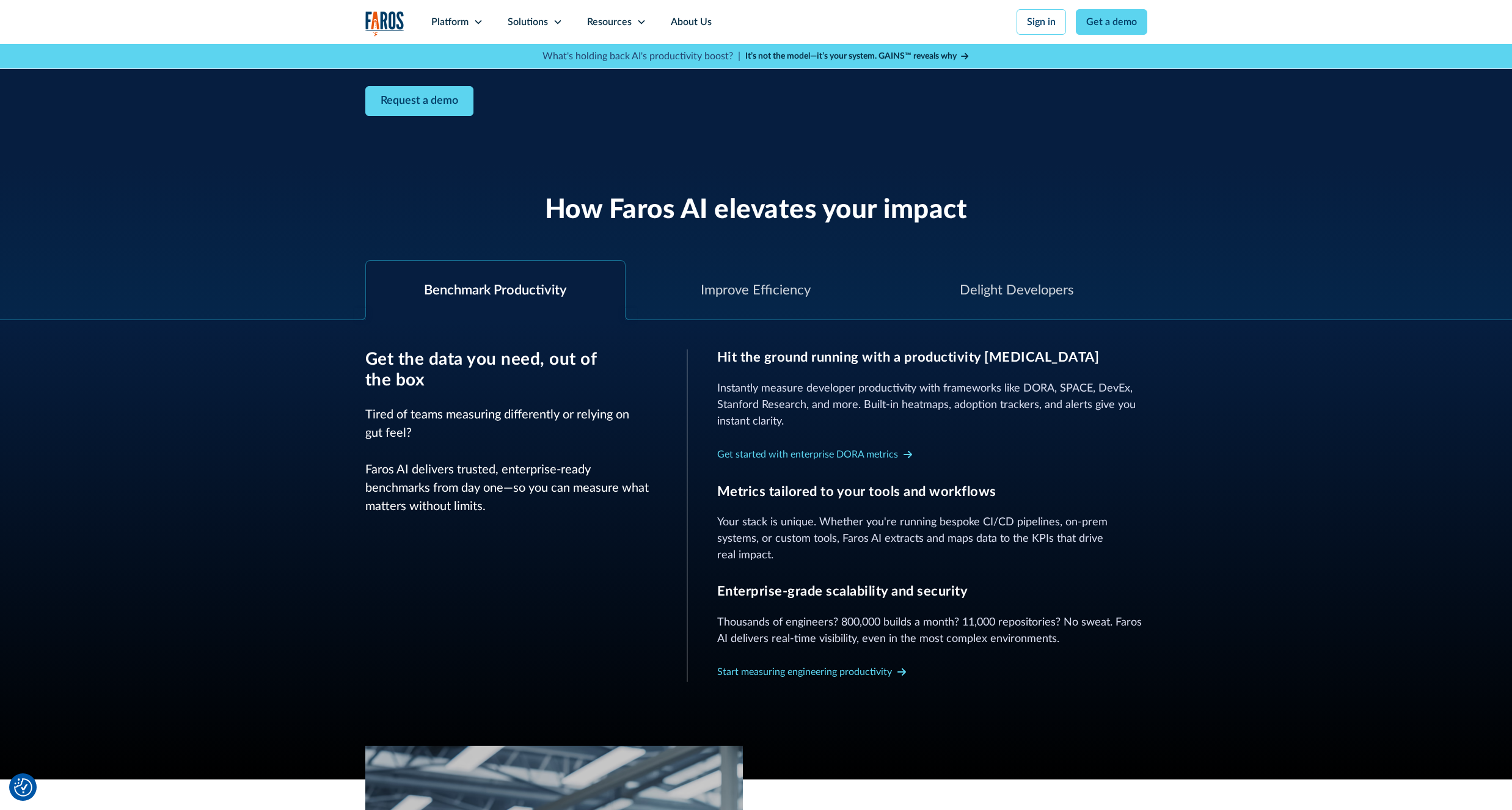
scroll to position [513, 0]
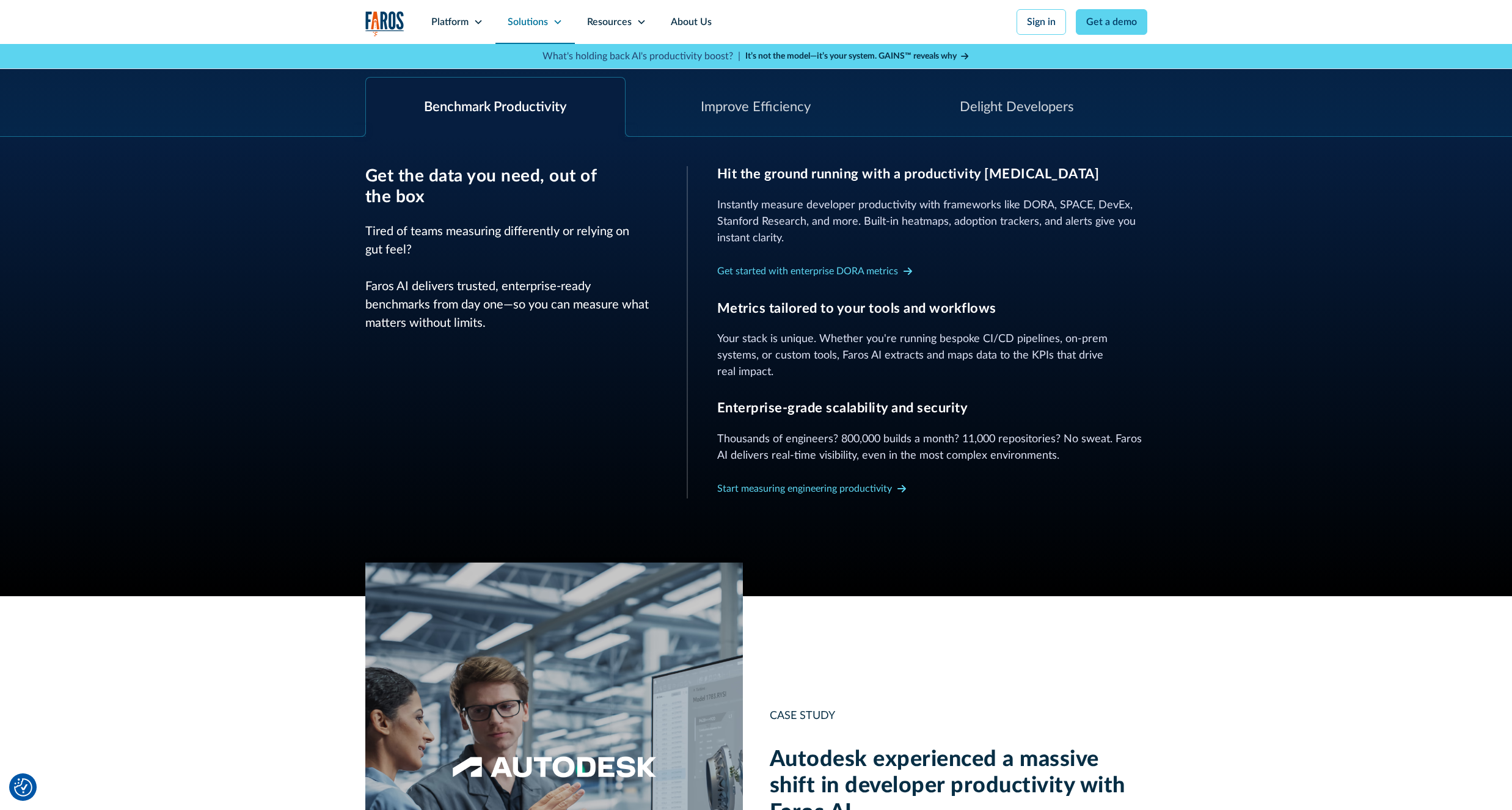
click at [518, 23] on div "Solutions" at bounding box center [527, 22] width 40 height 15
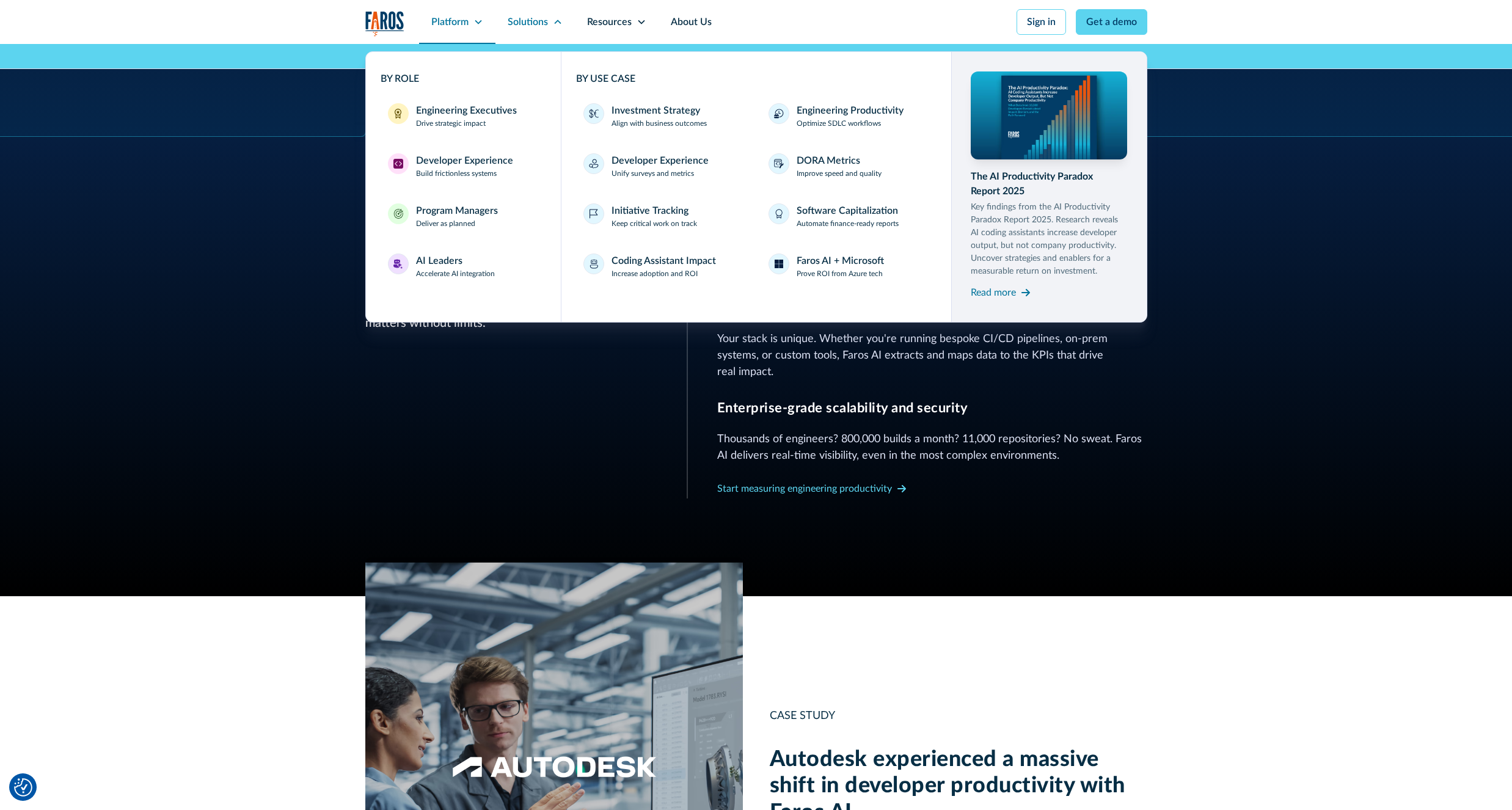
click at [457, 28] on div "Platform" at bounding box center [449, 22] width 37 height 15
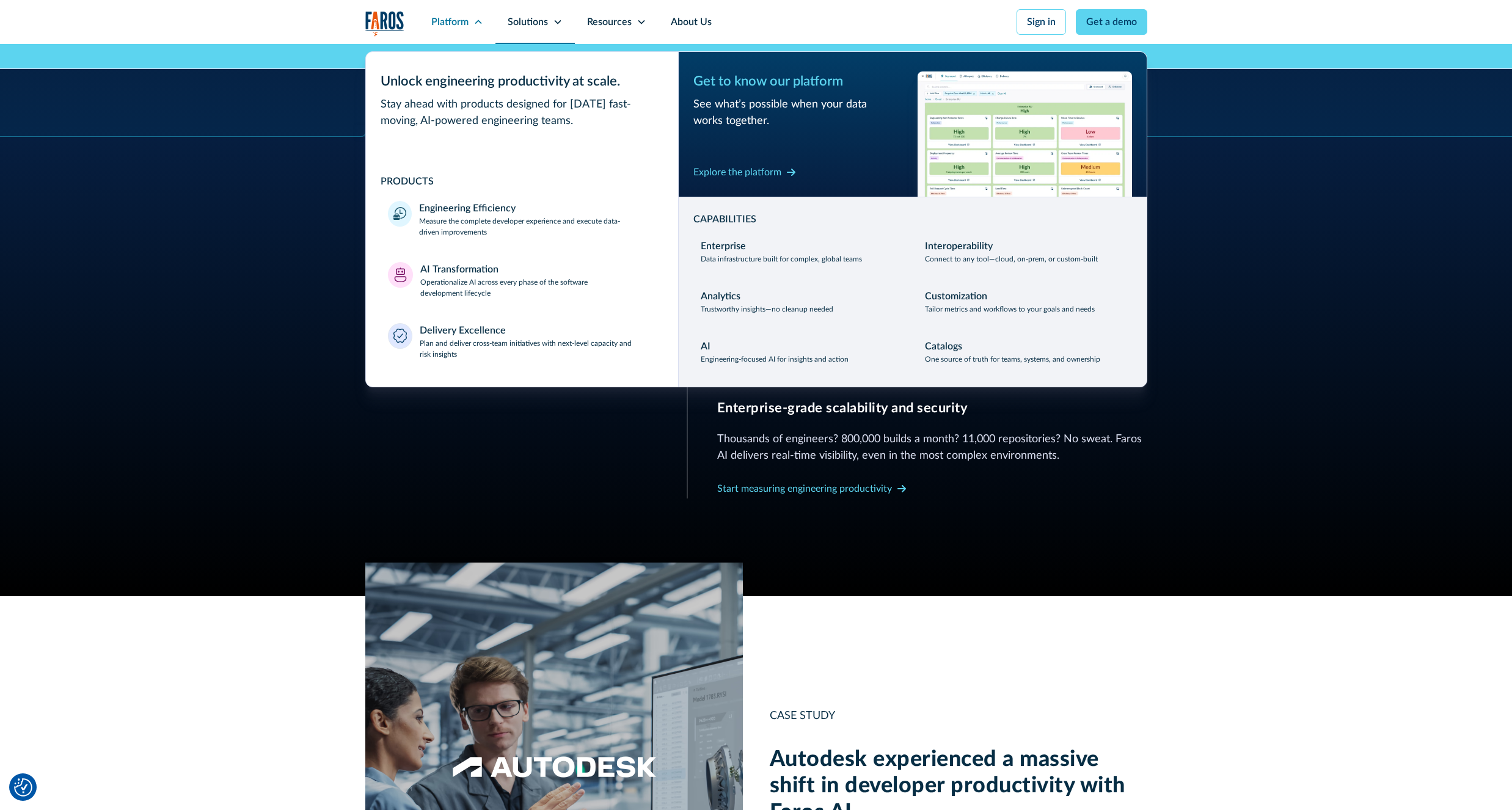
click at [537, 24] on div "Solutions" at bounding box center [527, 22] width 40 height 15
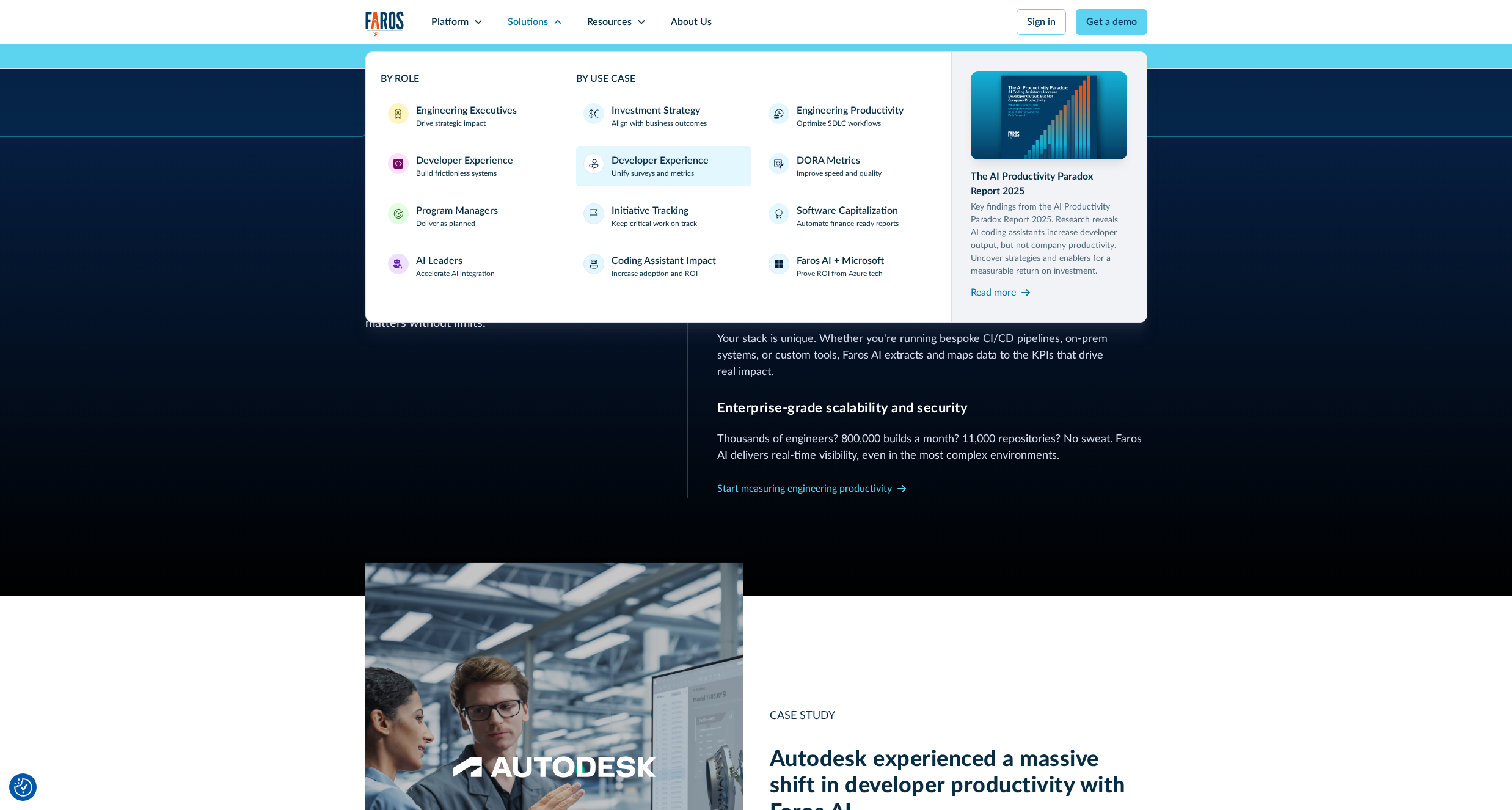
click at [644, 171] on p "Unify surveys and metrics" at bounding box center [652, 174] width 82 height 11
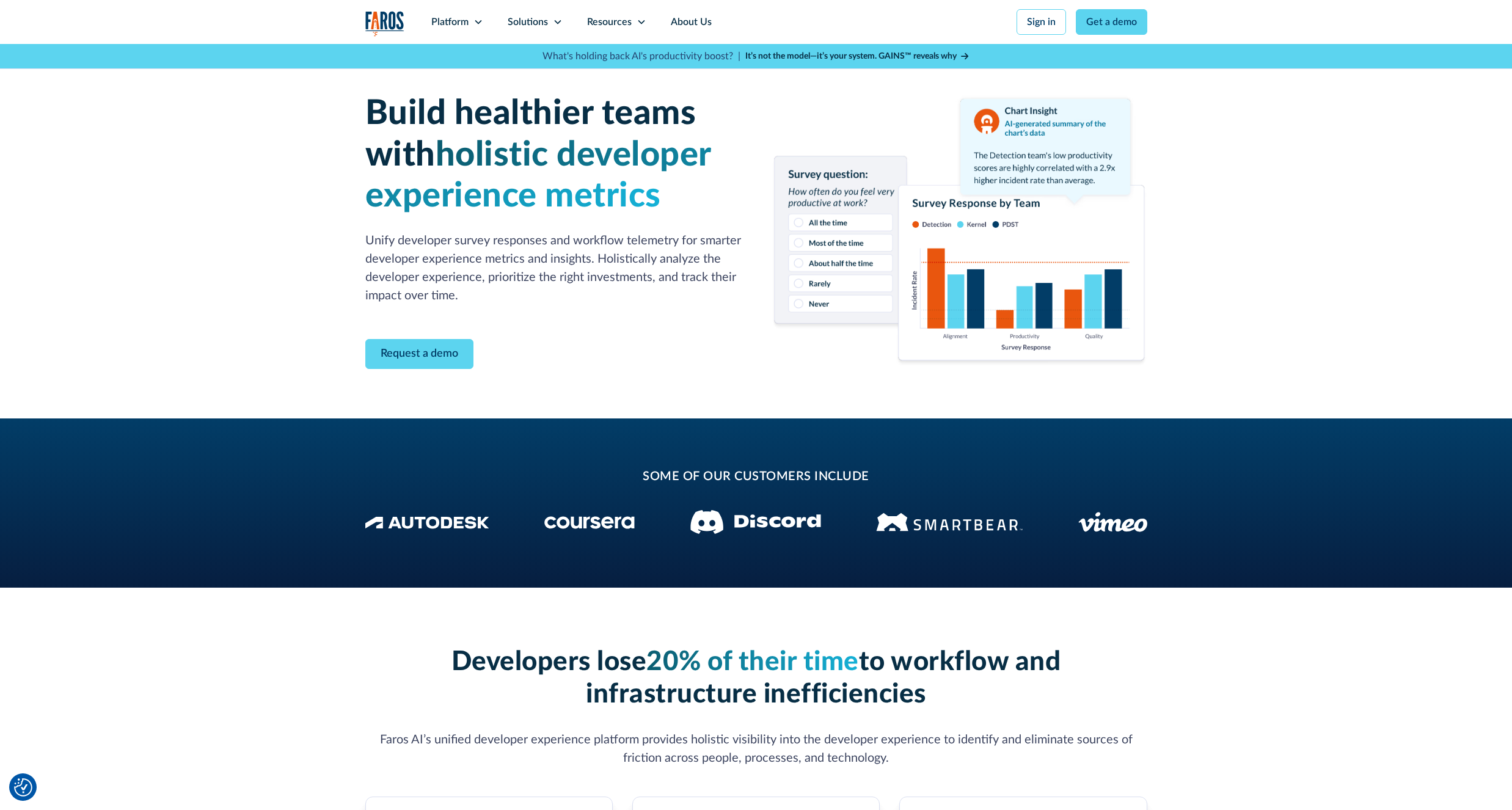
click at [389, 20] on img "home" at bounding box center [384, 24] width 39 height 25
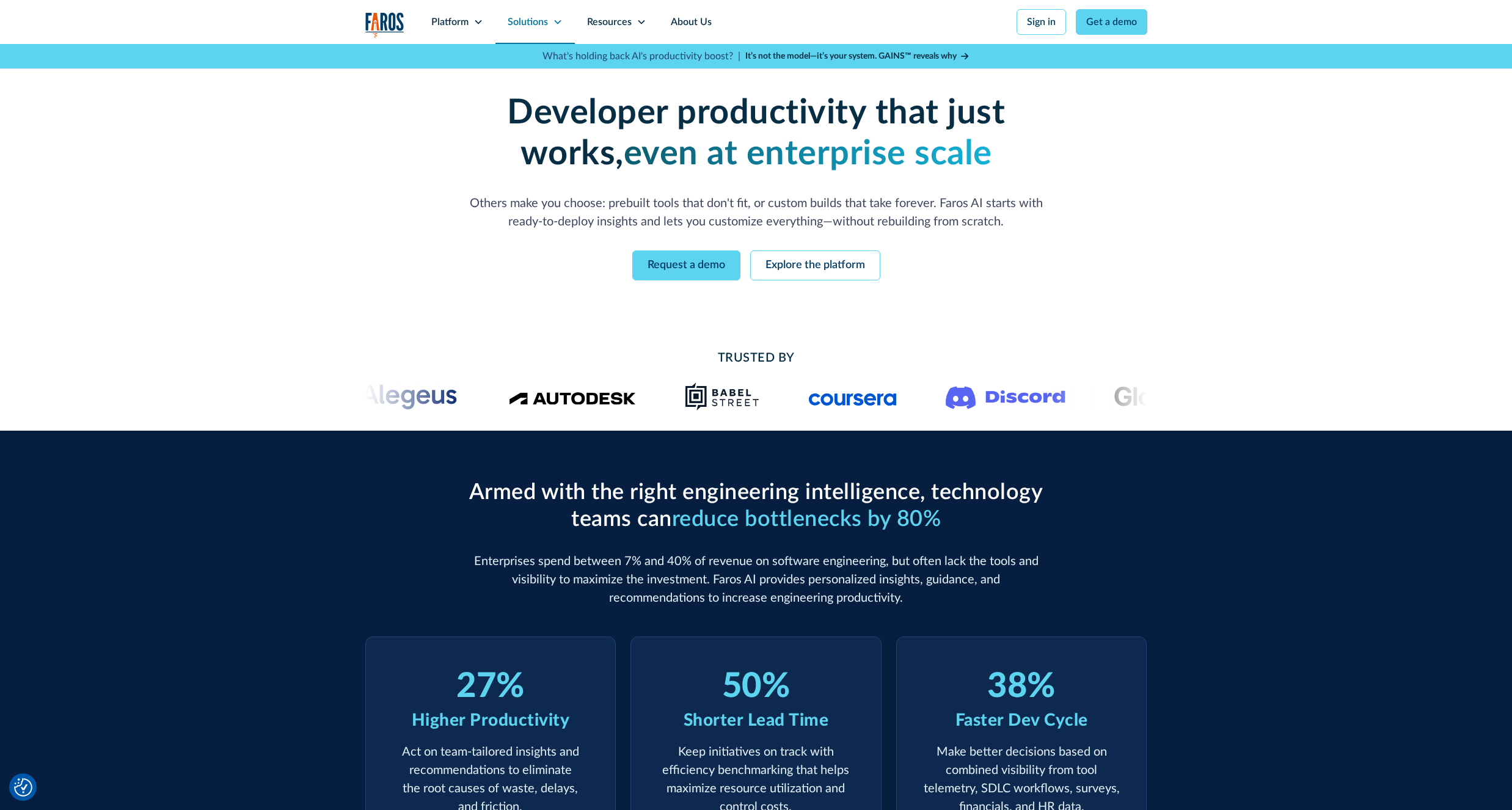
click at [513, 24] on div "Solutions" at bounding box center [527, 22] width 40 height 15
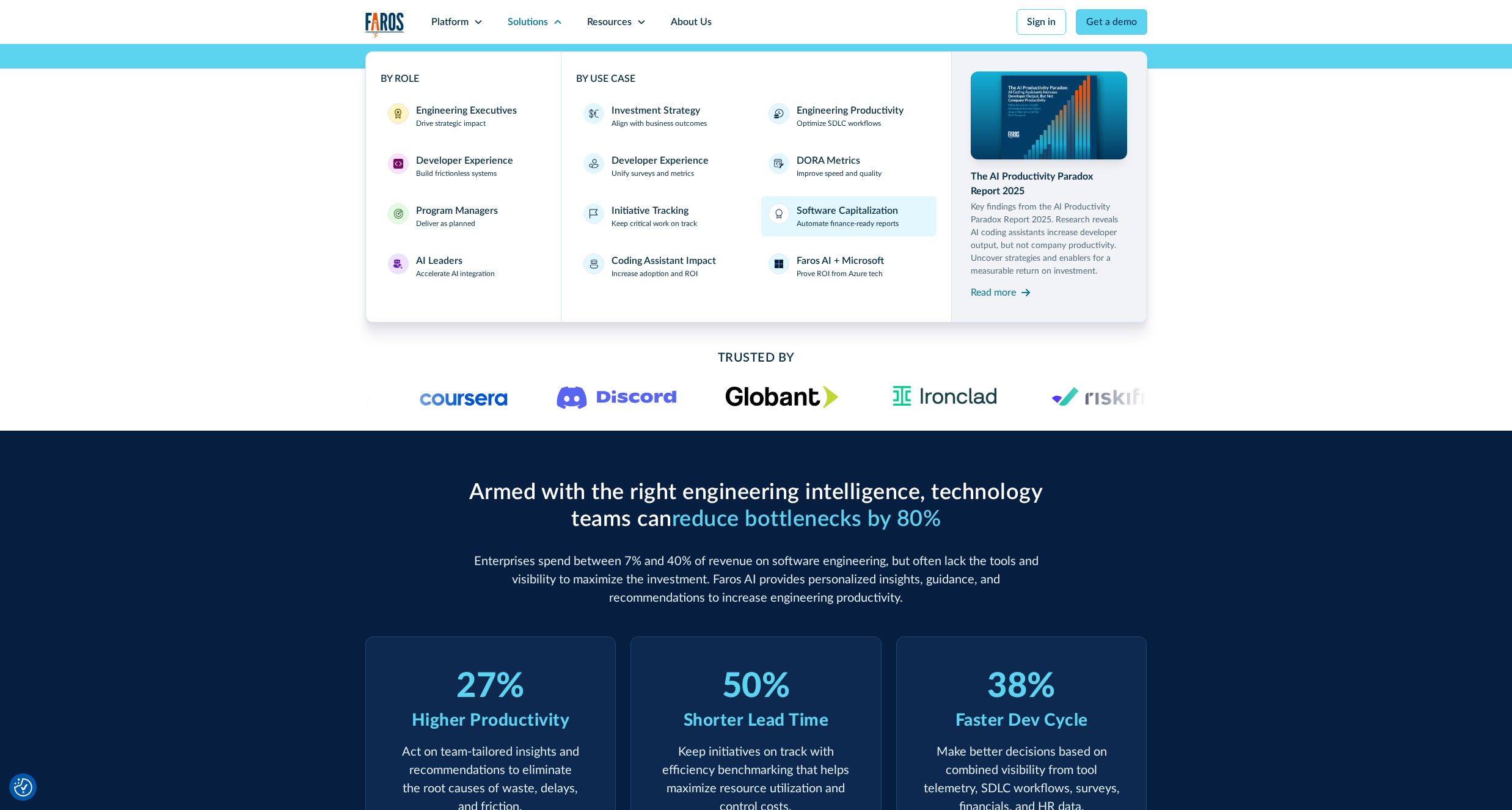
click at [808, 216] on div "Software Capitalization" at bounding box center [847, 211] width 102 height 15
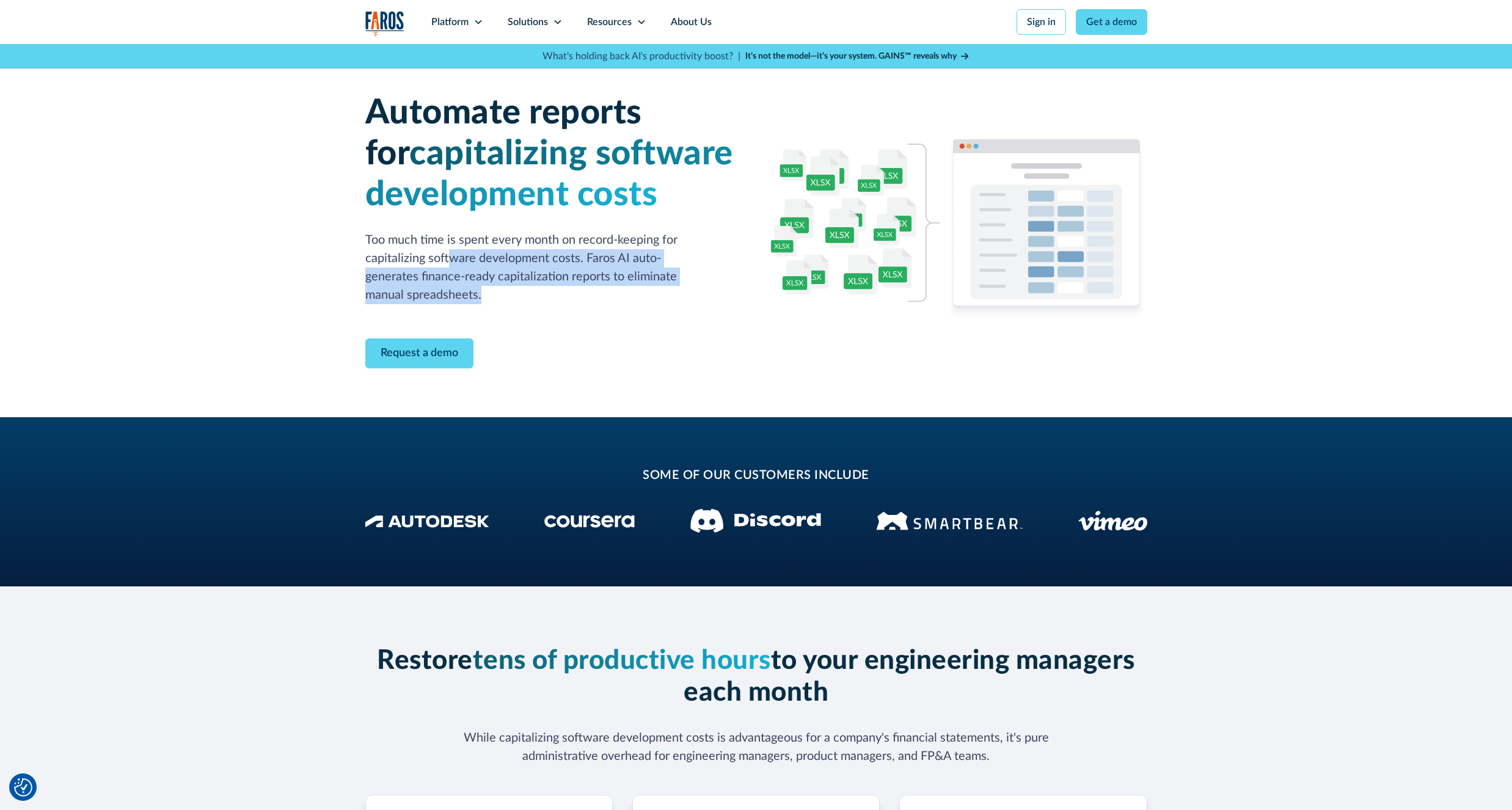
drag, startPoint x: 449, startPoint y: 261, endPoint x: 664, endPoint y: 306, distance: 219.7
click at [664, 306] on div "Automate reports for capitalizing software development costs Too much time is s…" at bounding box center [553, 216] width 376 height 246
click at [466, 6] on div "Platform" at bounding box center [457, 22] width 77 height 44
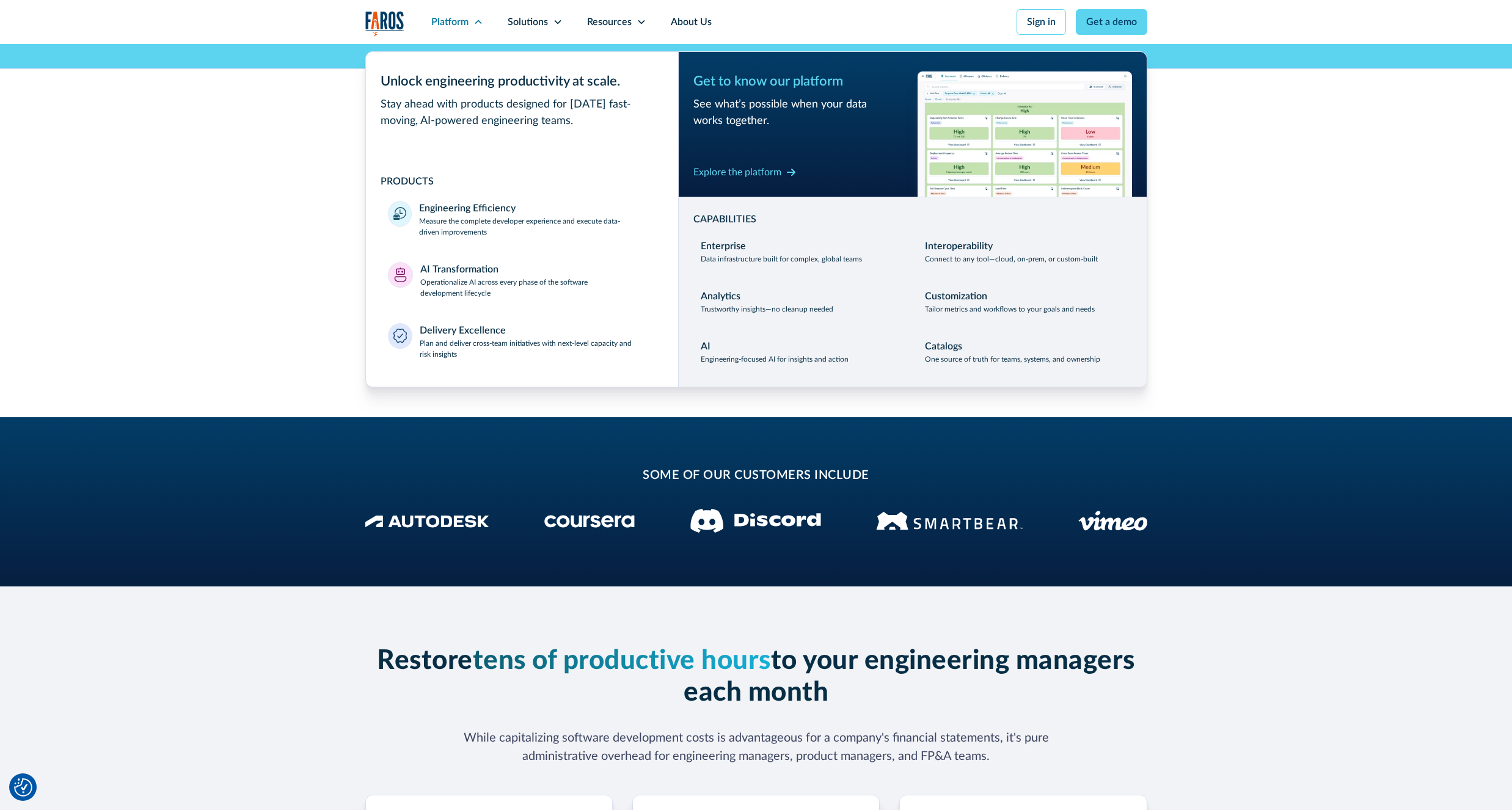
click at [393, 30] on img "home" at bounding box center [384, 24] width 39 height 25
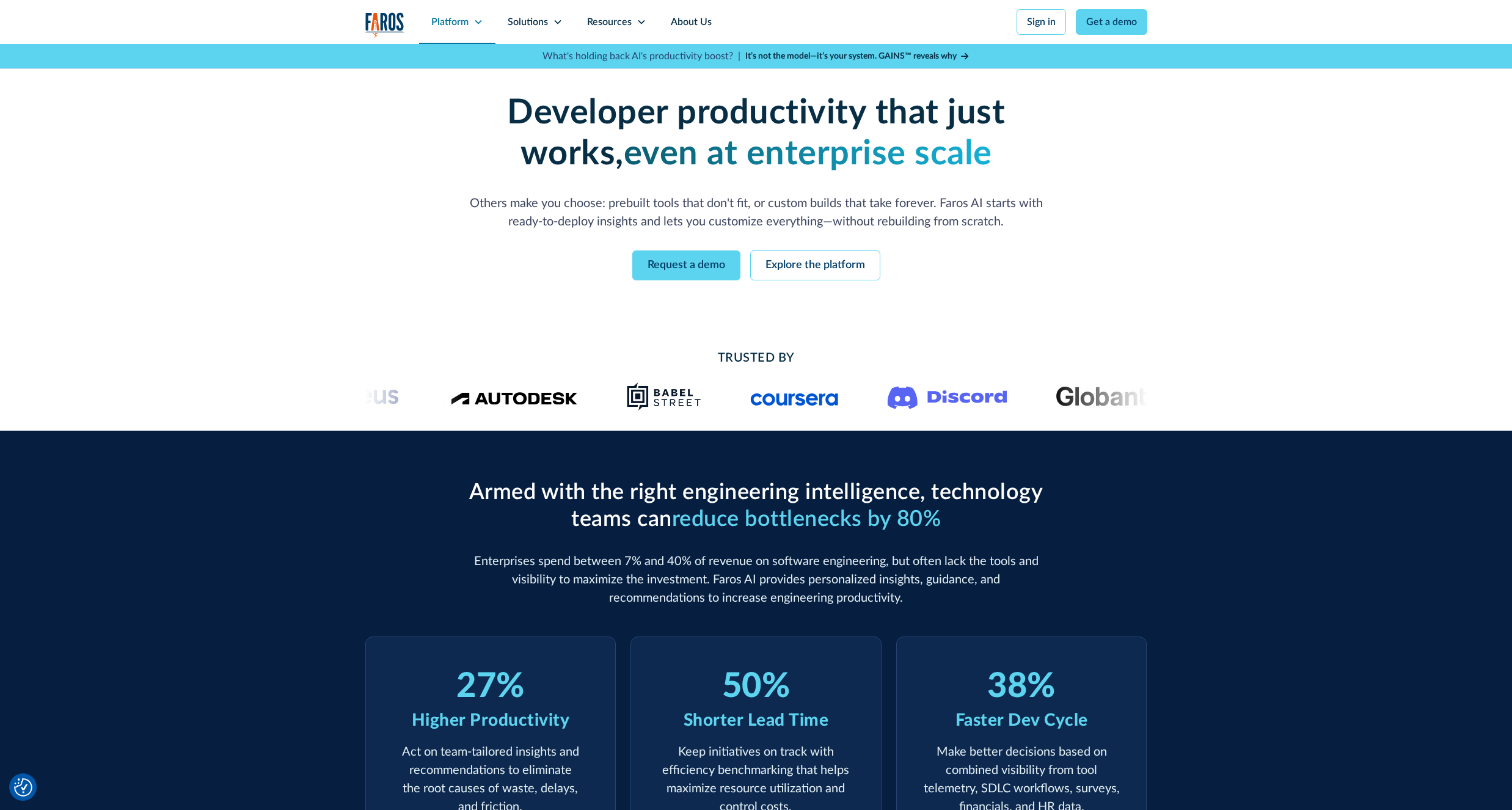
click at [463, 20] on div "Platform" at bounding box center [449, 22] width 37 height 15
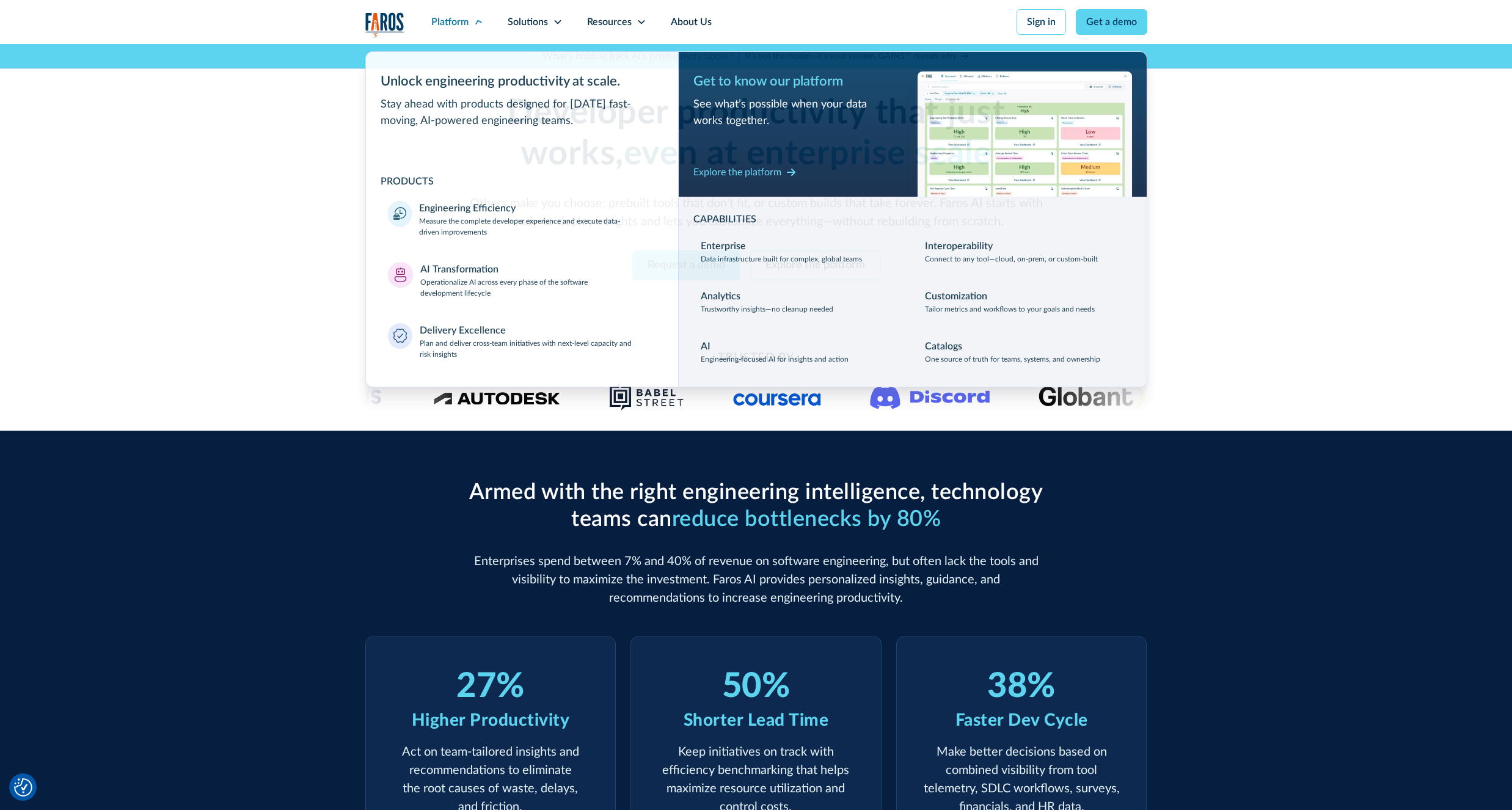
click at [381, 30] on img "home" at bounding box center [384, 25] width 39 height 25
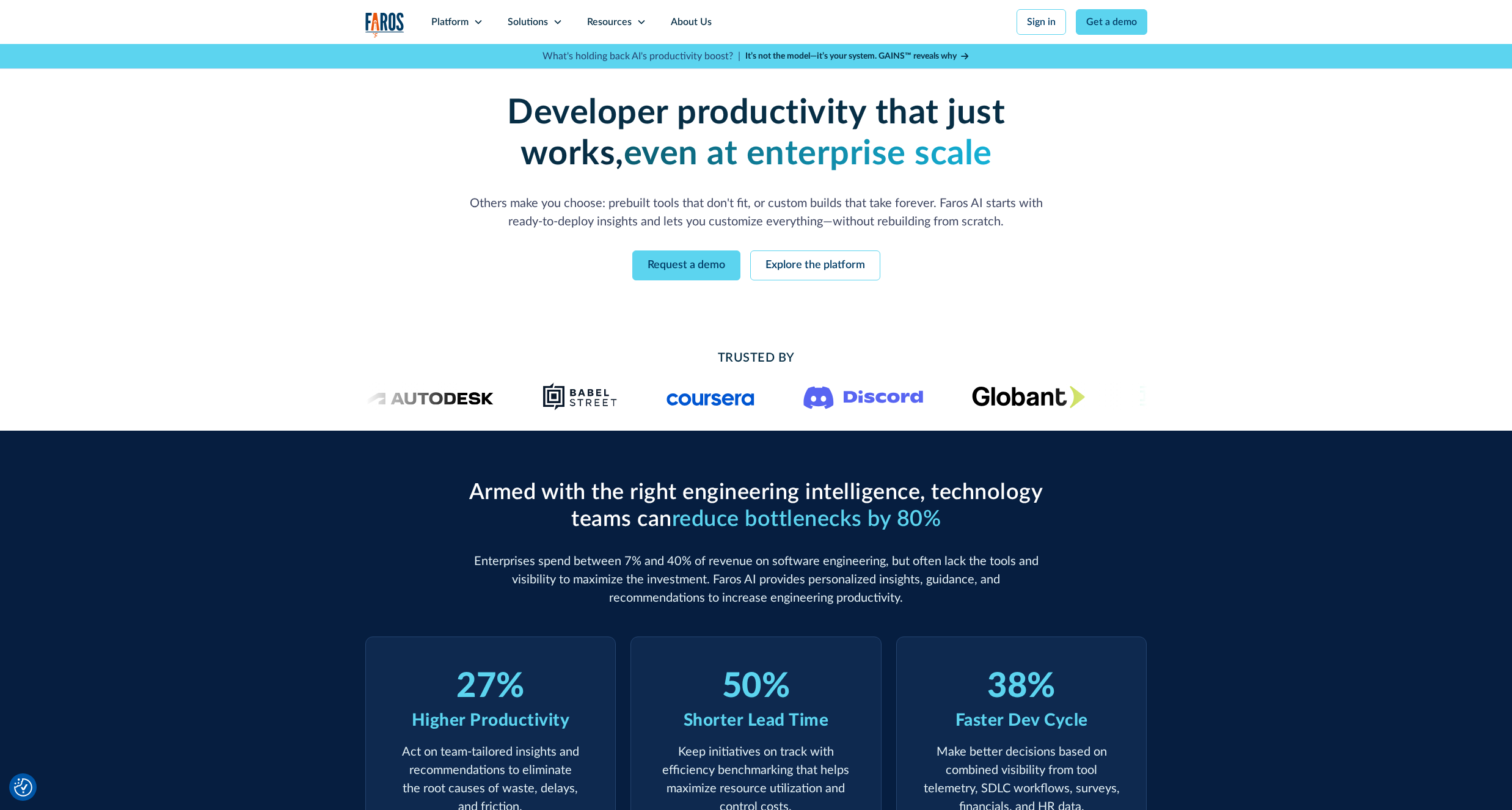
click at [390, 28] on img "home" at bounding box center [384, 25] width 39 height 25
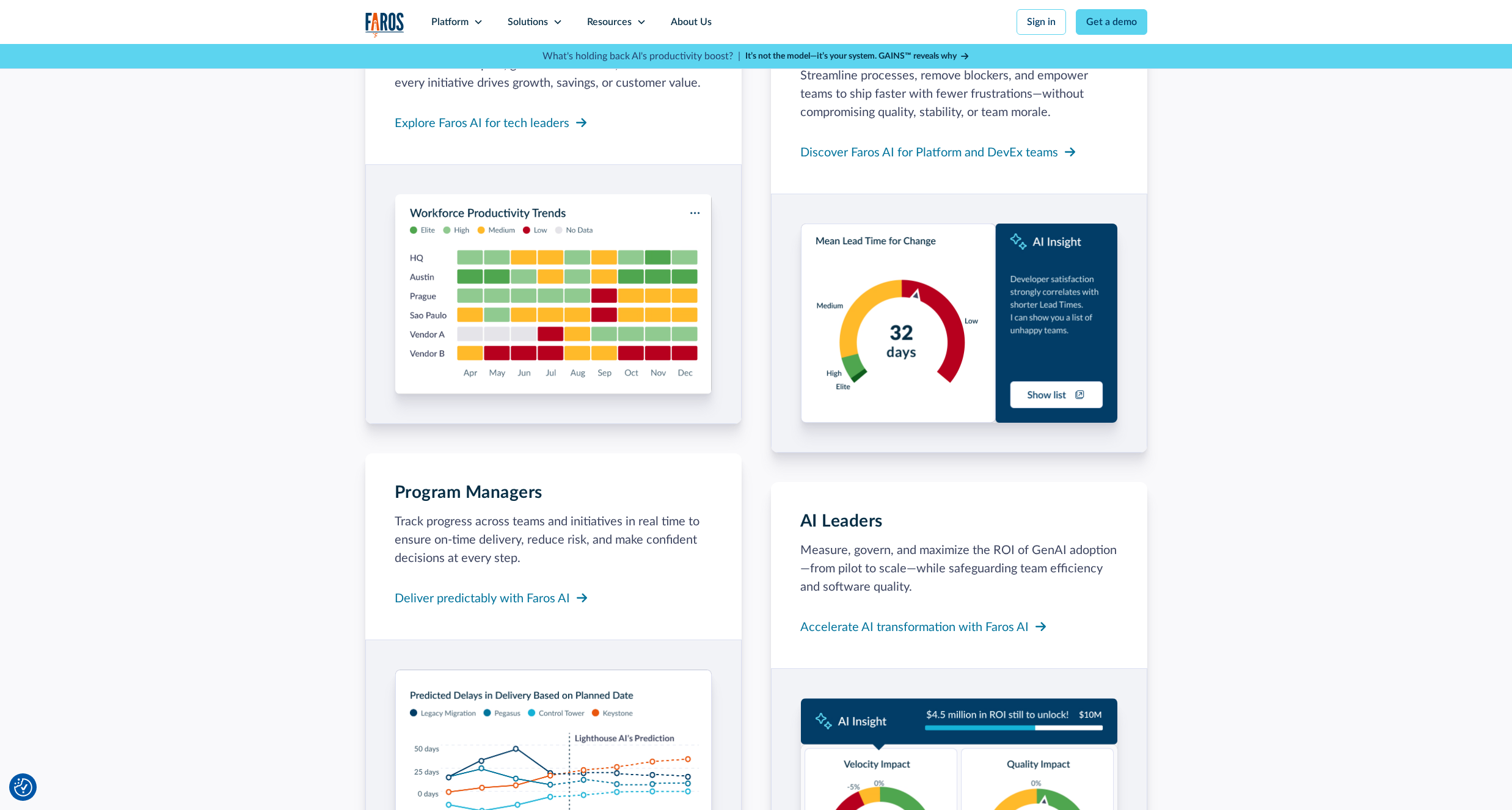
scroll to position [1393, 0]
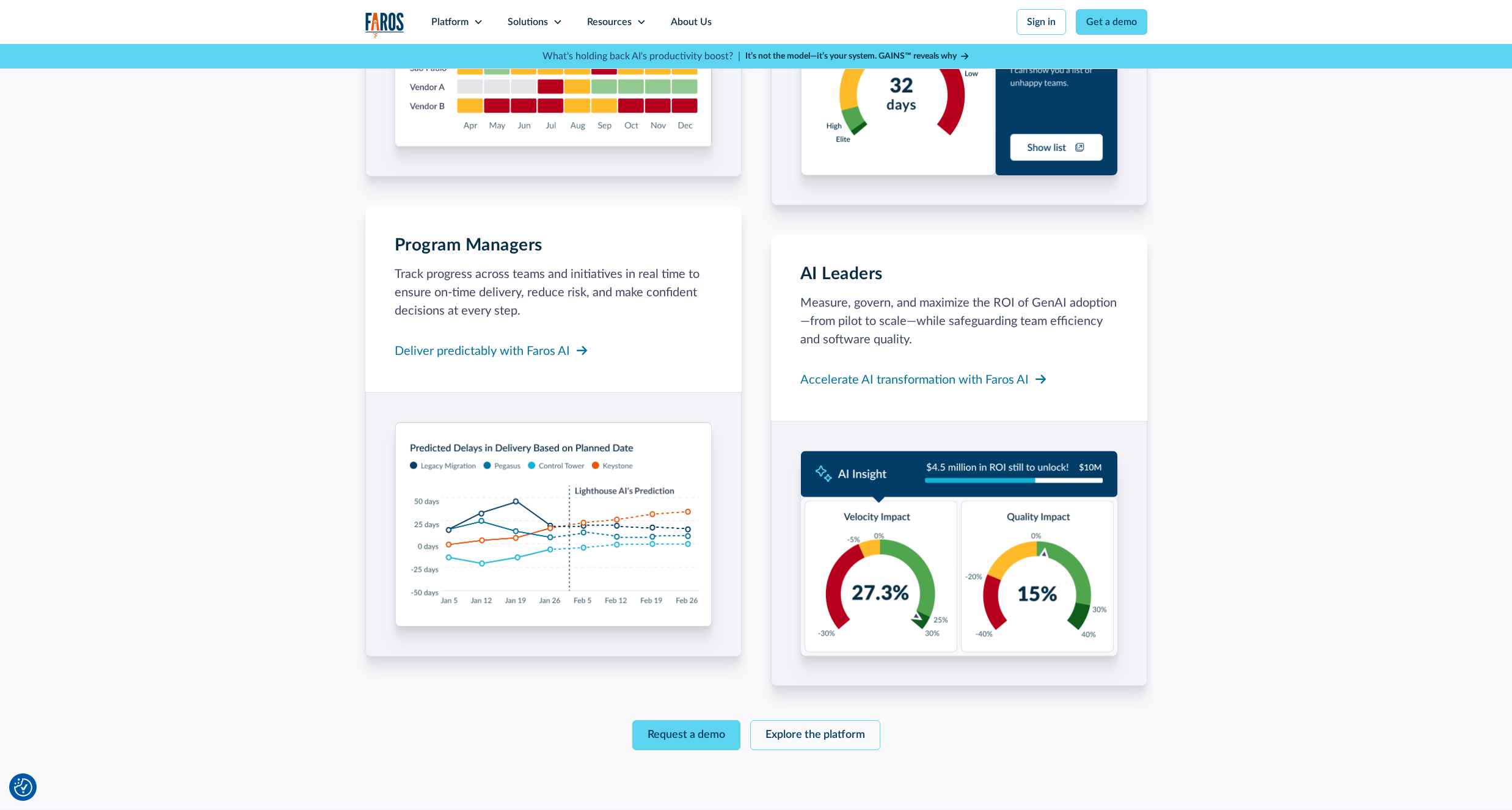
click at [394, 15] on img "home" at bounding box center [384, 25] width 39 height 25
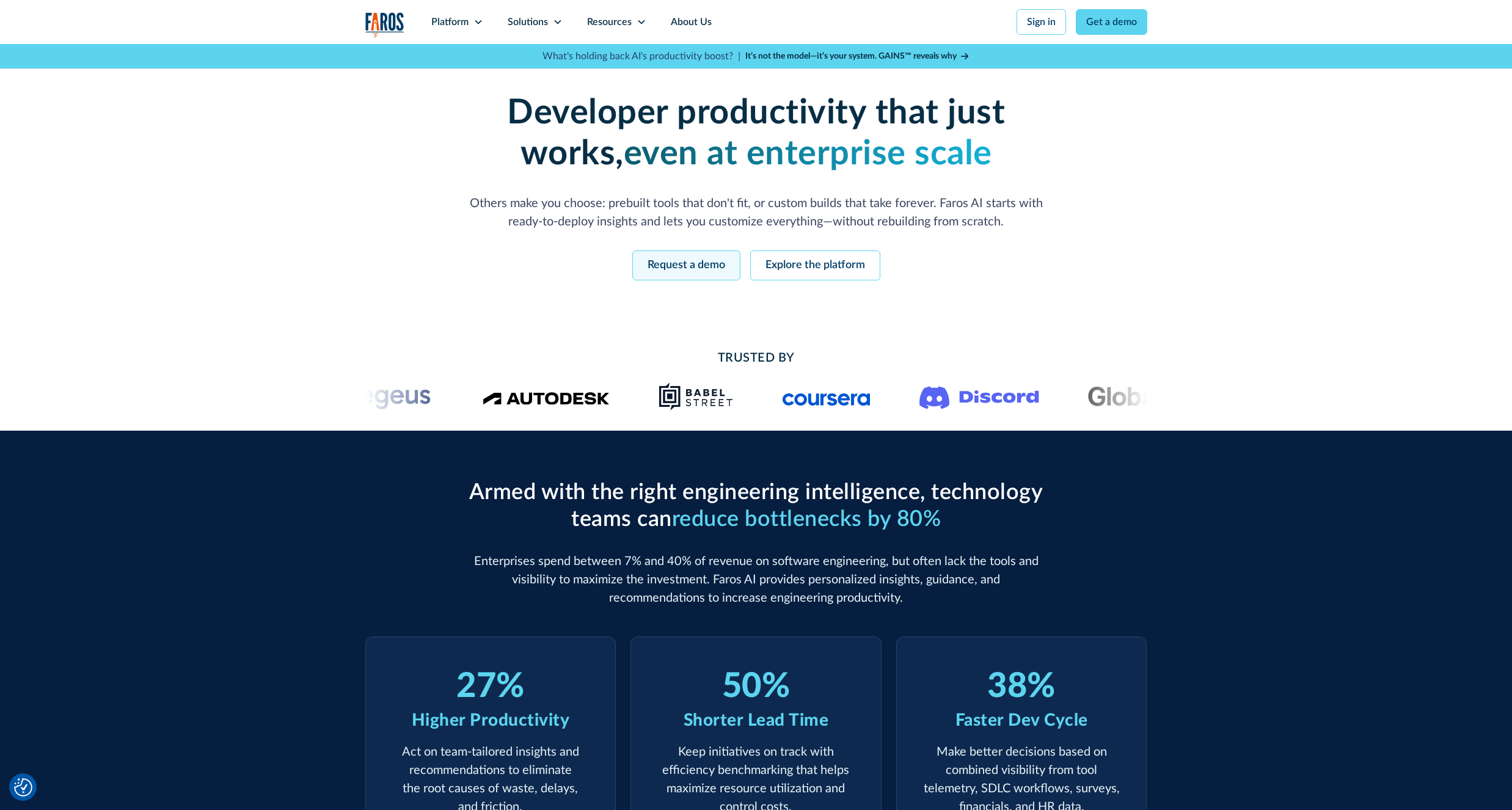
click at [698, 266] on link "Request a demo" at bounding box center [686, 265] width 108 height 30
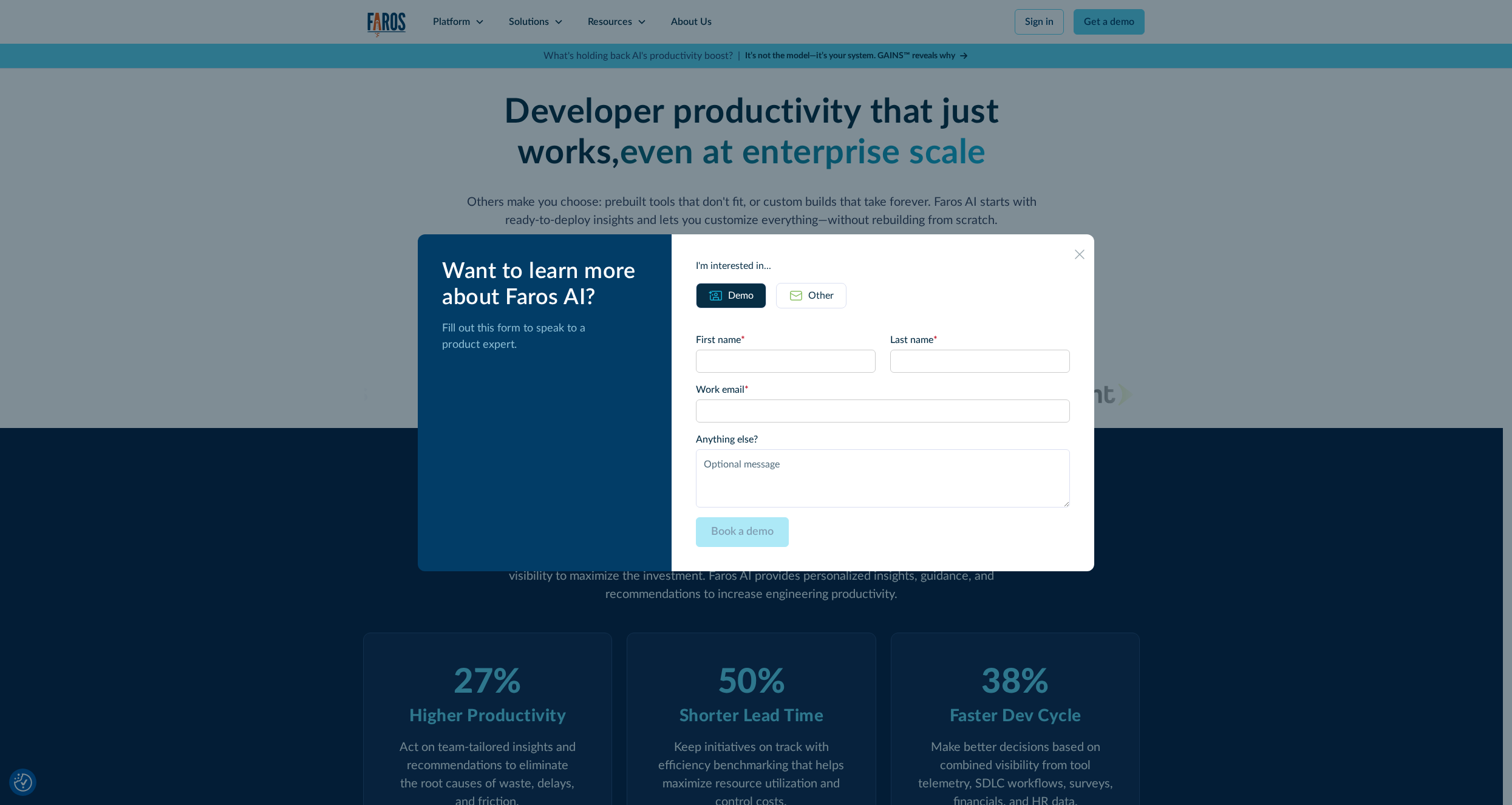
click at [1078, 257] on icon at bounding box center [1079, 254] width 10 height 10
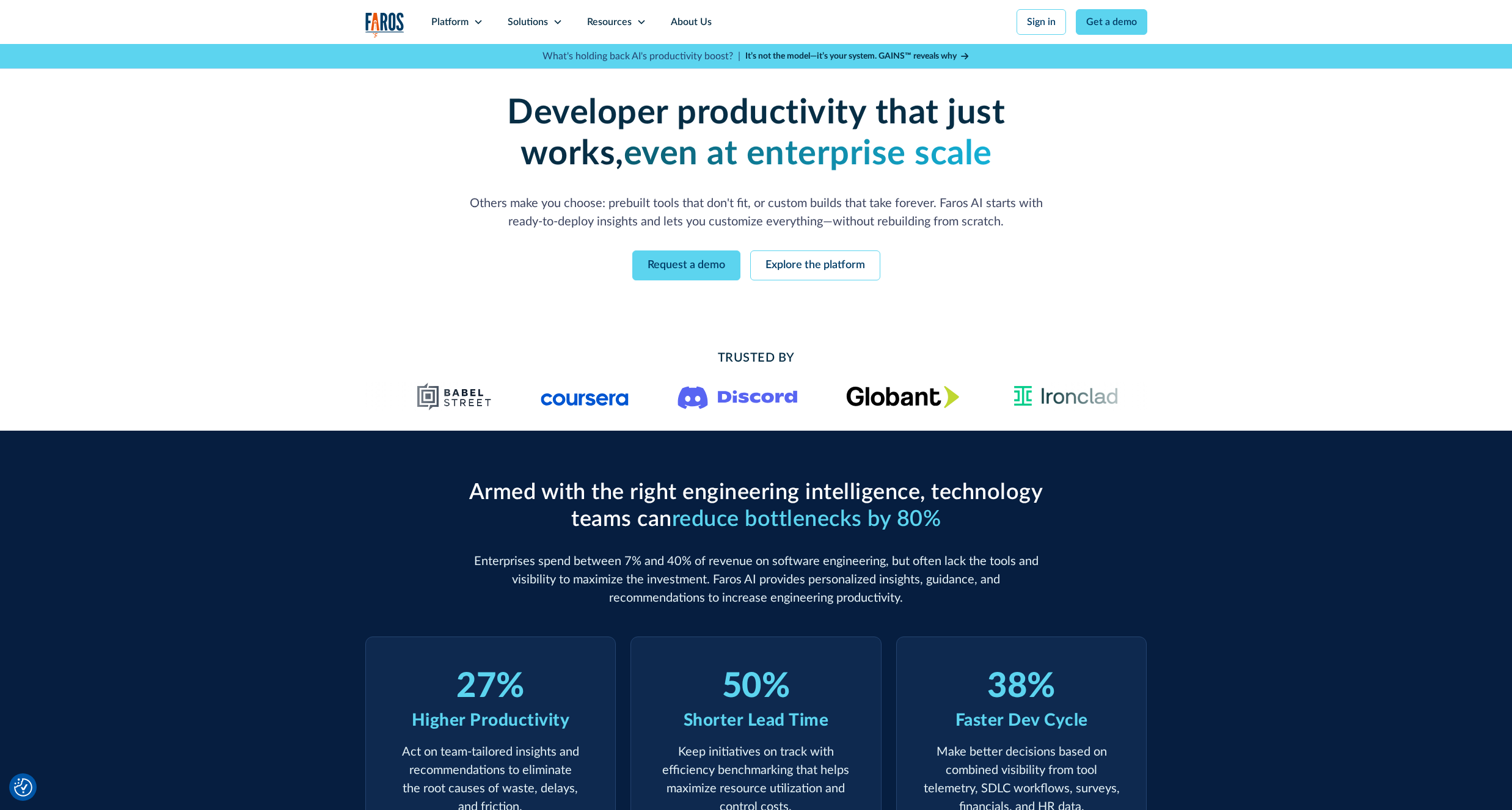
click at [399, 24] on img "home" at bounding box center [384, 25] width 39 height 25
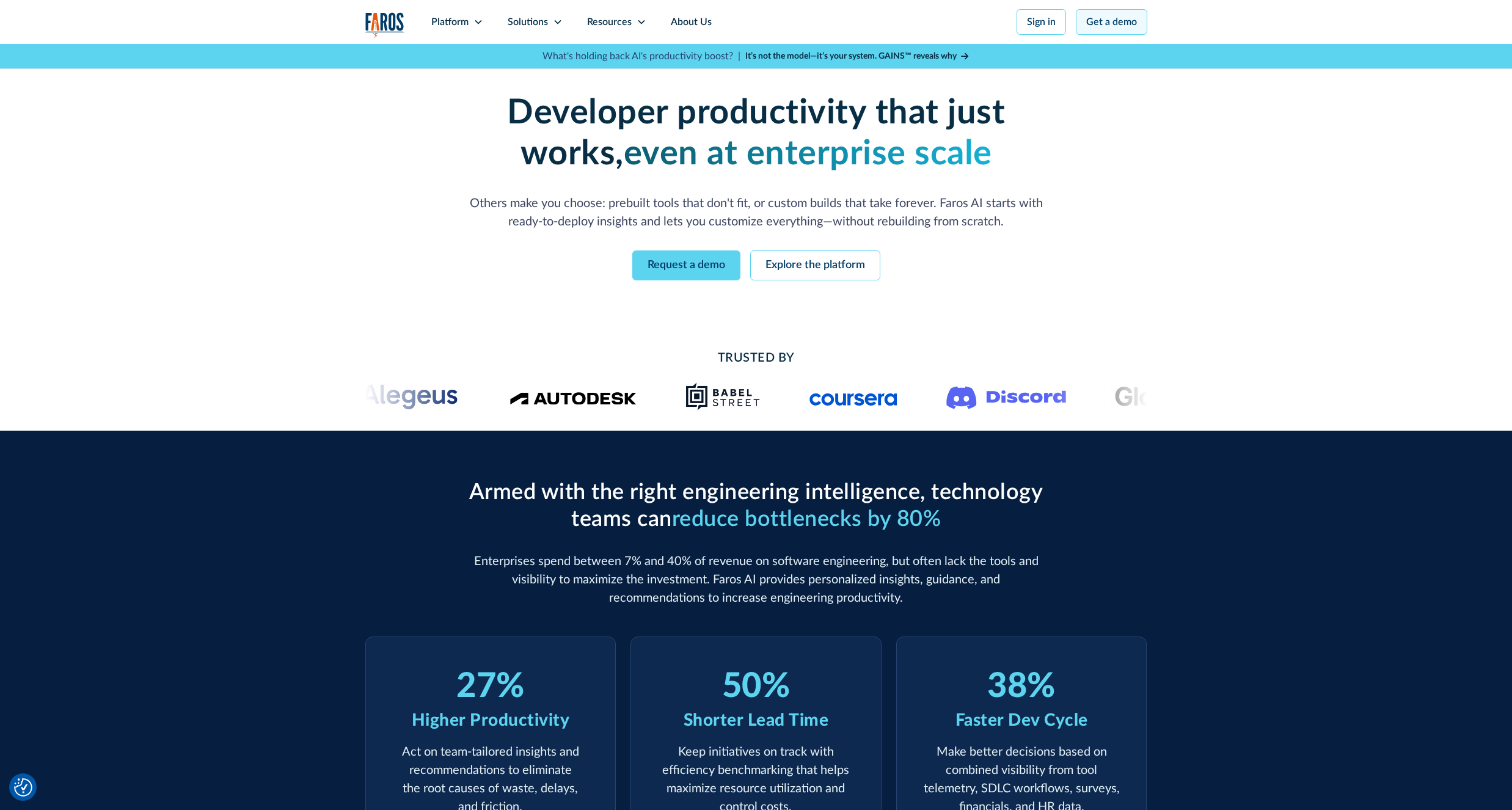
click at [1138, 13] on link "Get a demo" at bounding box center [1111, 22] width 71 height 26
